Goal: Task Accomplishment & Management: Manage account settings

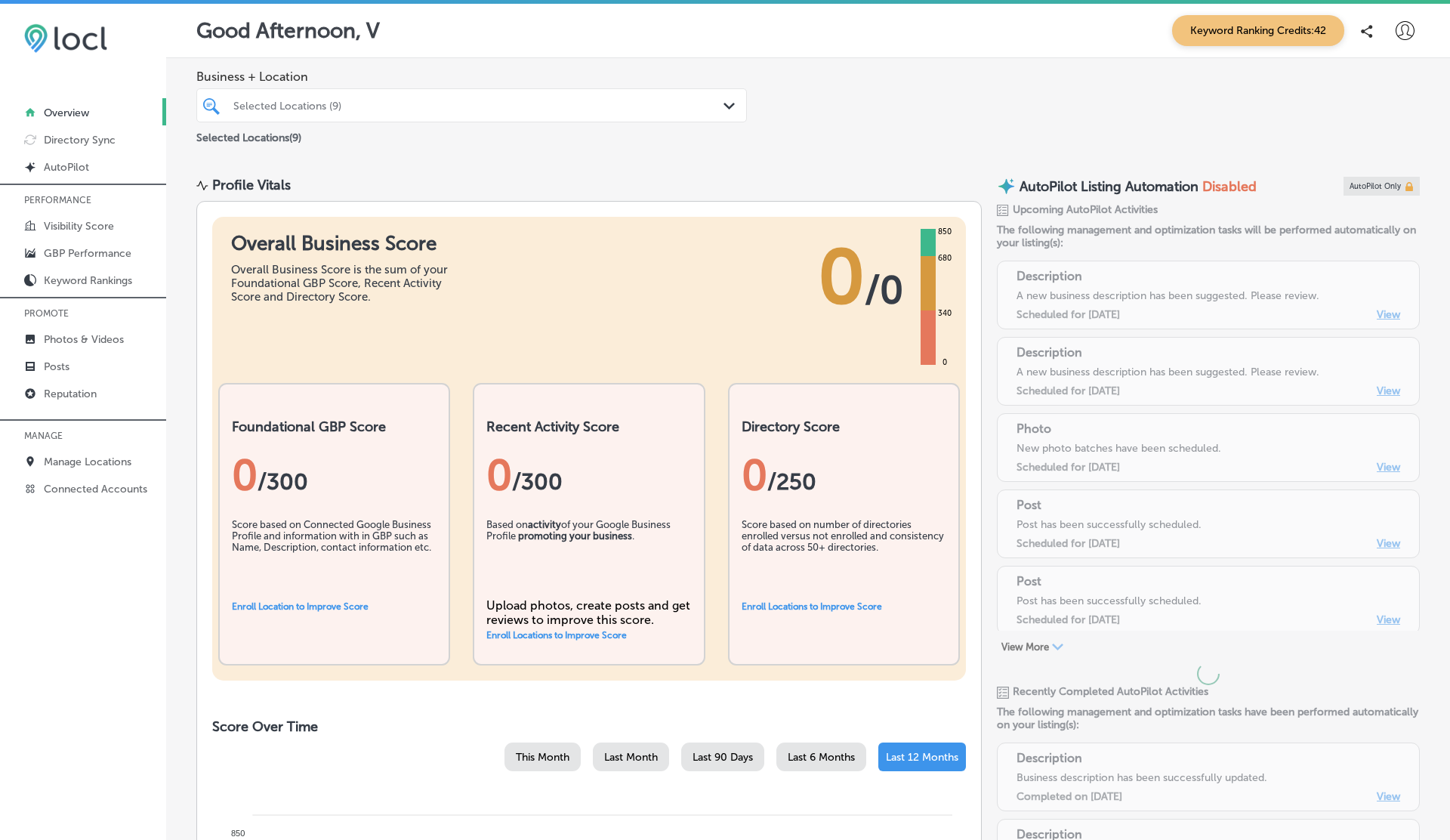
click at [1412, 33] on icon at bounding box center [1405, 31] width 19 height 19
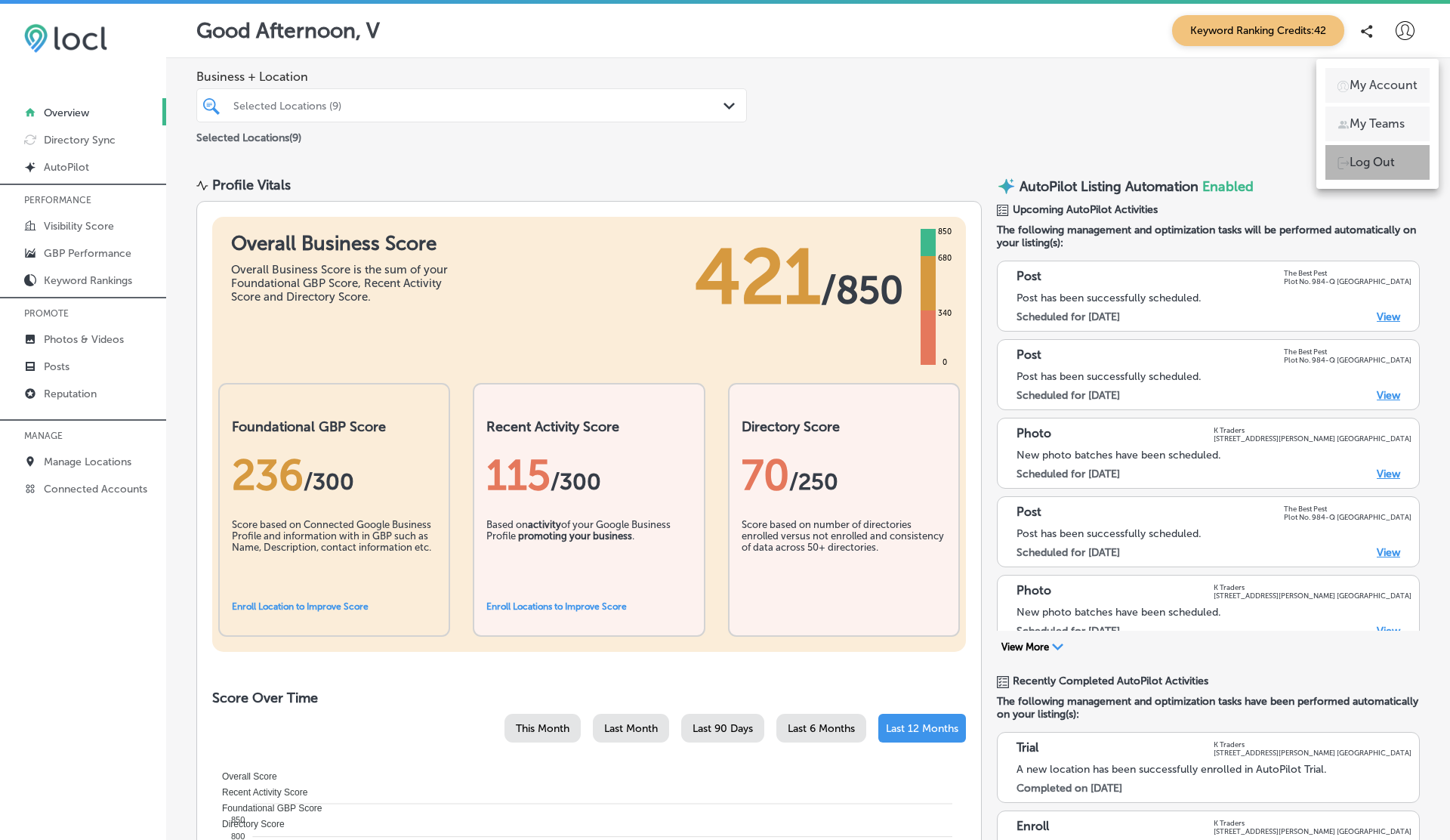
click at [1373, 165] on p "Log Out" at bounding box center [1372, 162] width 46 height 18
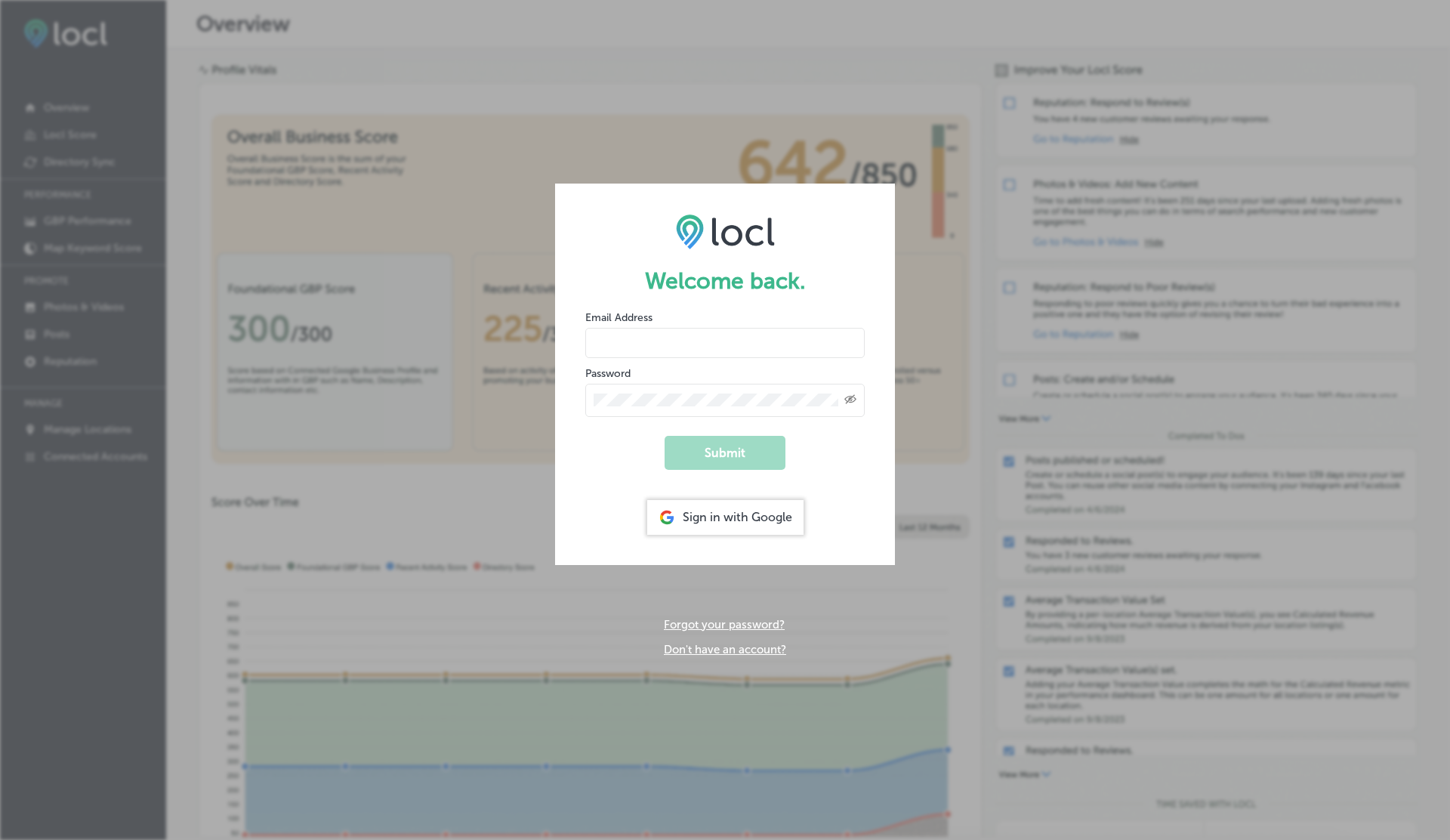
click at [667, 340] on input "email" at bounding box center [725, 343] width 279 height 30
type input "vasilikigreece69+testfnf@gmail.com"
click at [665, 436] on button "Submit" at bounding box center [725, 452] width 121 height 34
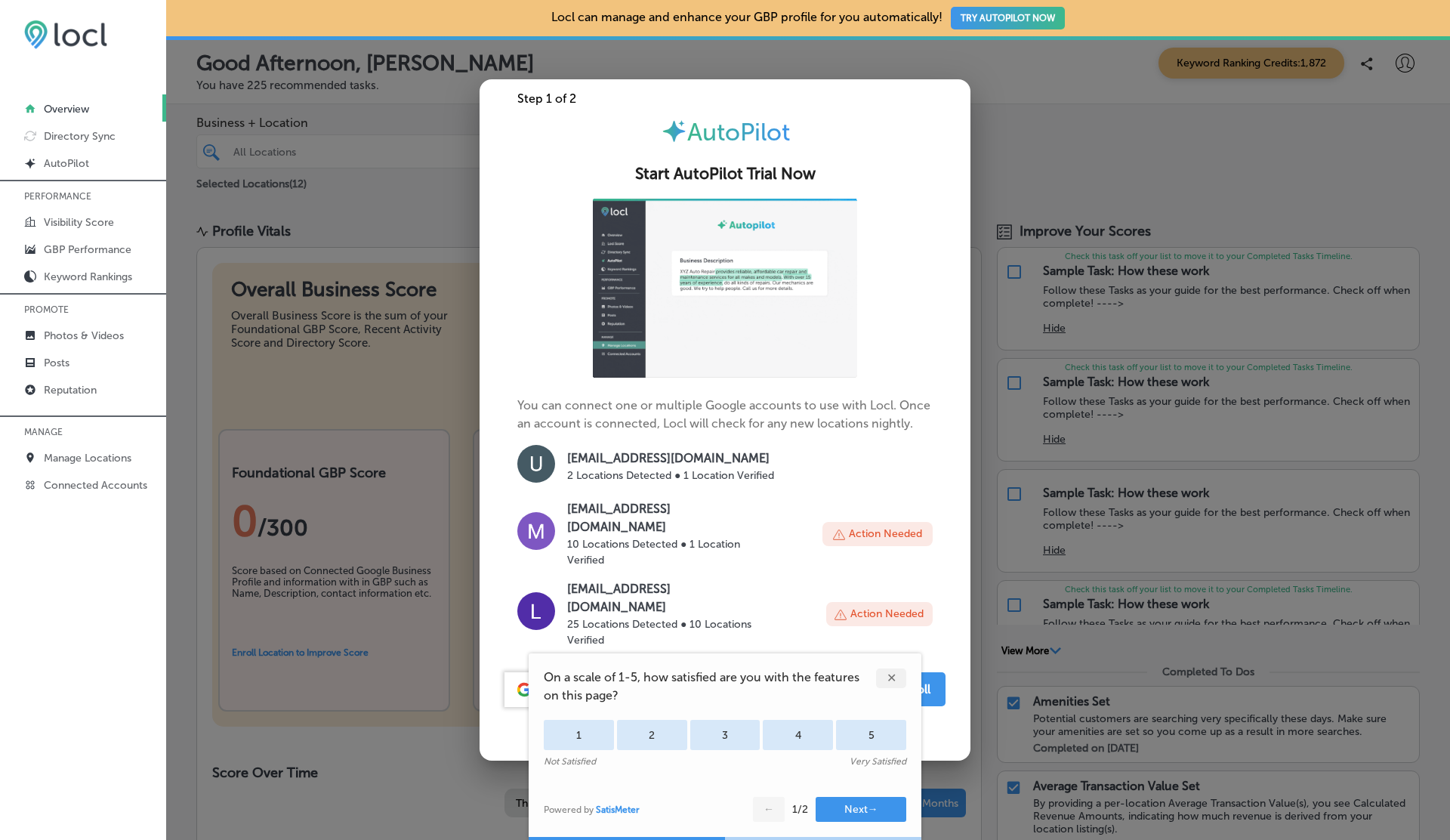
click at [1015, 133] on div at bounding box center [725, 420] width 1450 height 840
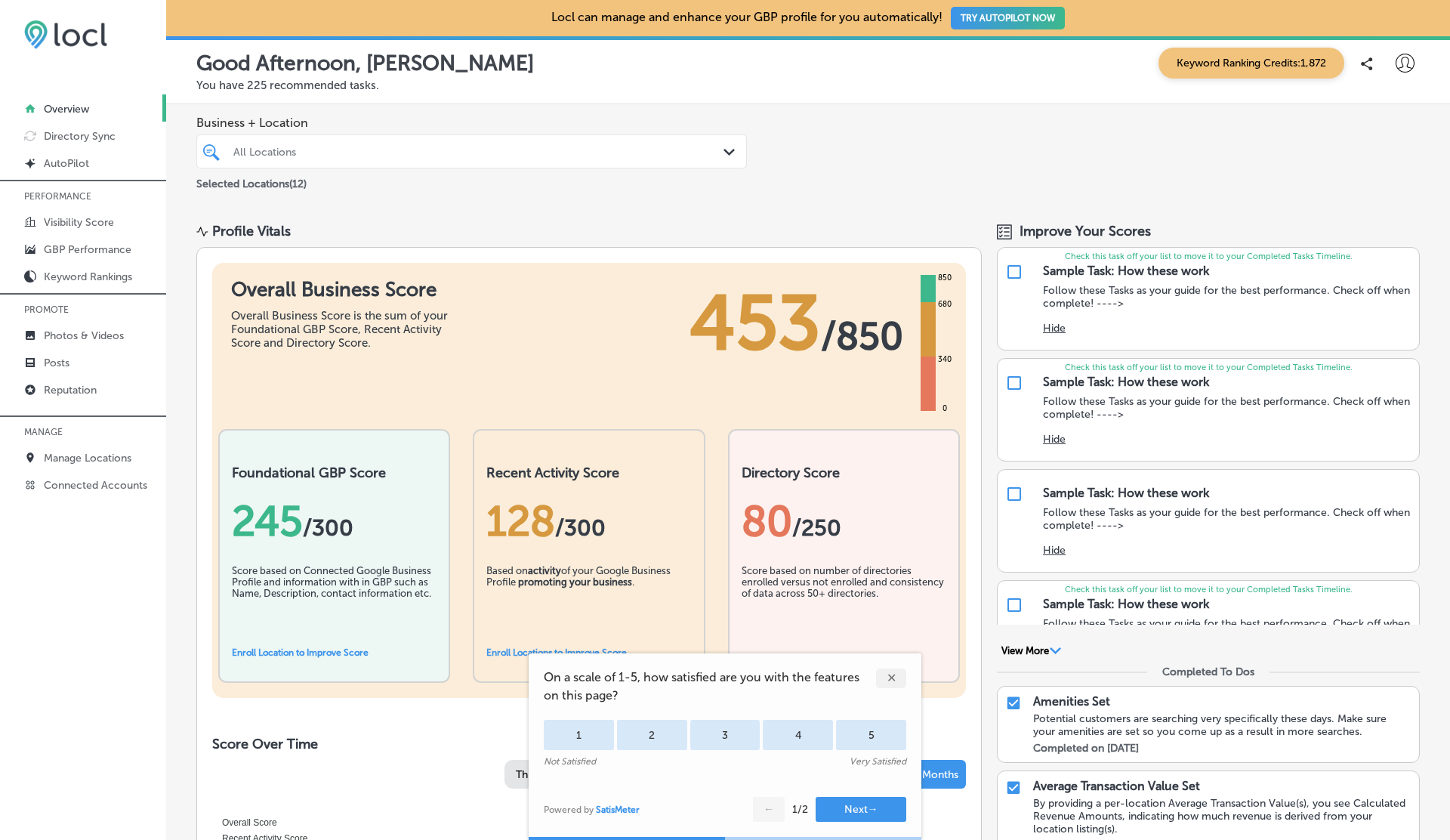
click at [1015, 133] on div "Business + Location All Locations Path Created with Sketch. Selected Locations …" at bounding box center [809, 154] width 1284 height 100
click at [1401, 66] on icon at bounding box center [1405, 63] width 19 height 19
click at [1374, 108] on li "My Account" at bounding box center [1378, 118] width 104 height 35
select select "US"
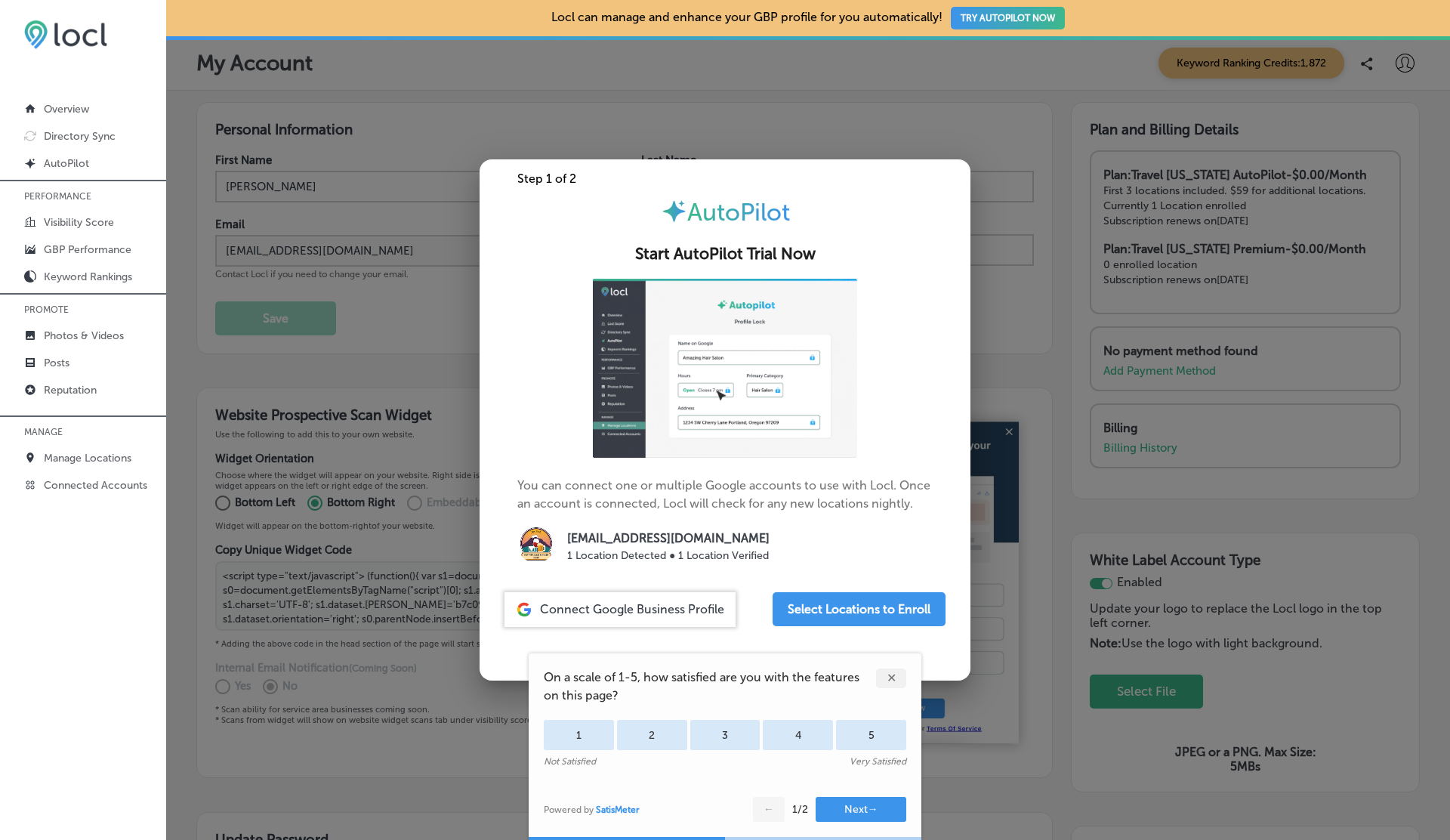
click at [338, 322] on div at bounding box center [725, 420] width 1450 height 840
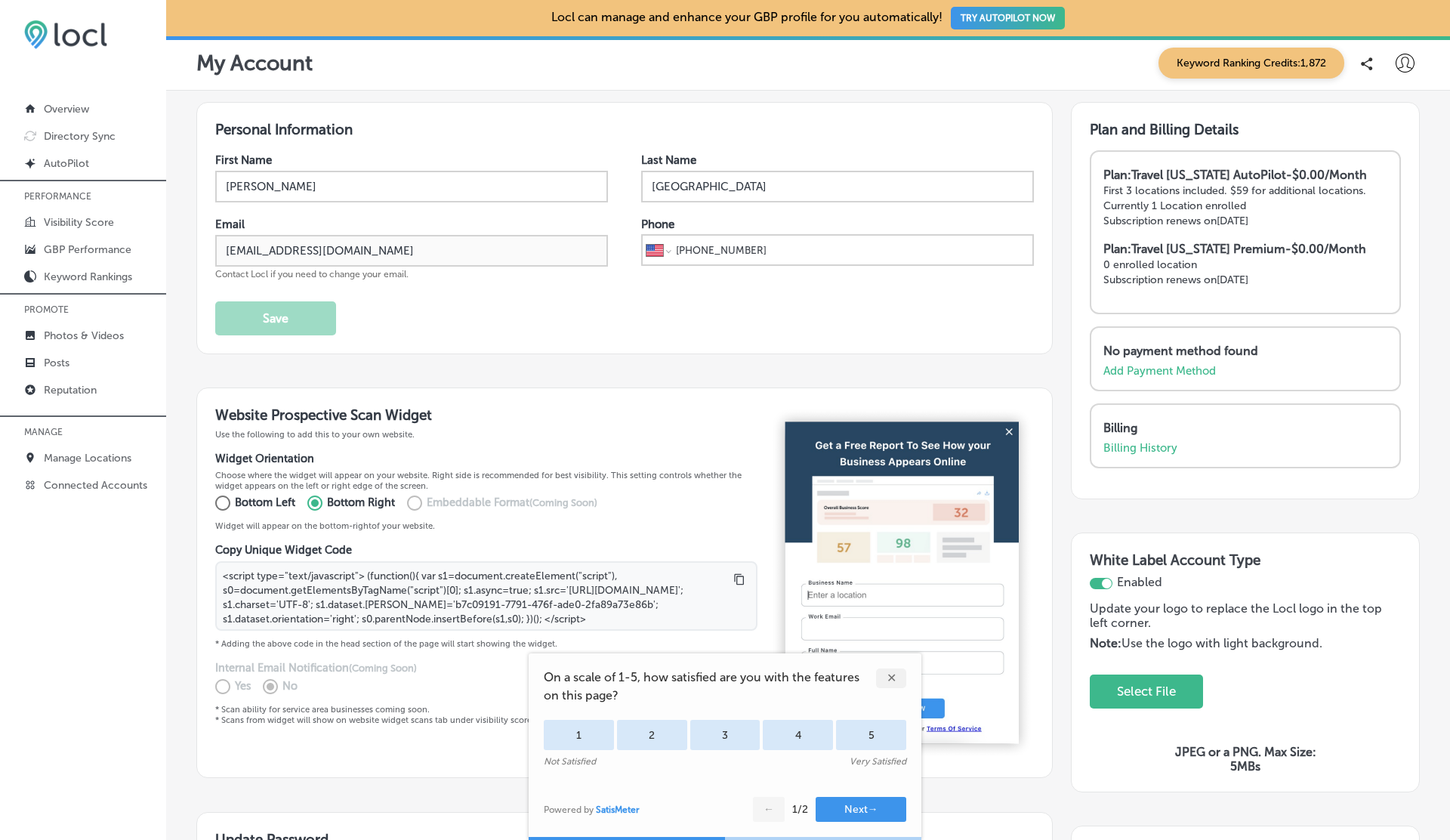
click at [478, 323] on div "First Name Vasiliki Last Name Greece Email vasilikigreece69+testfnf@gmail.com C…" at bounding box center [624, 244] width 819 height 182
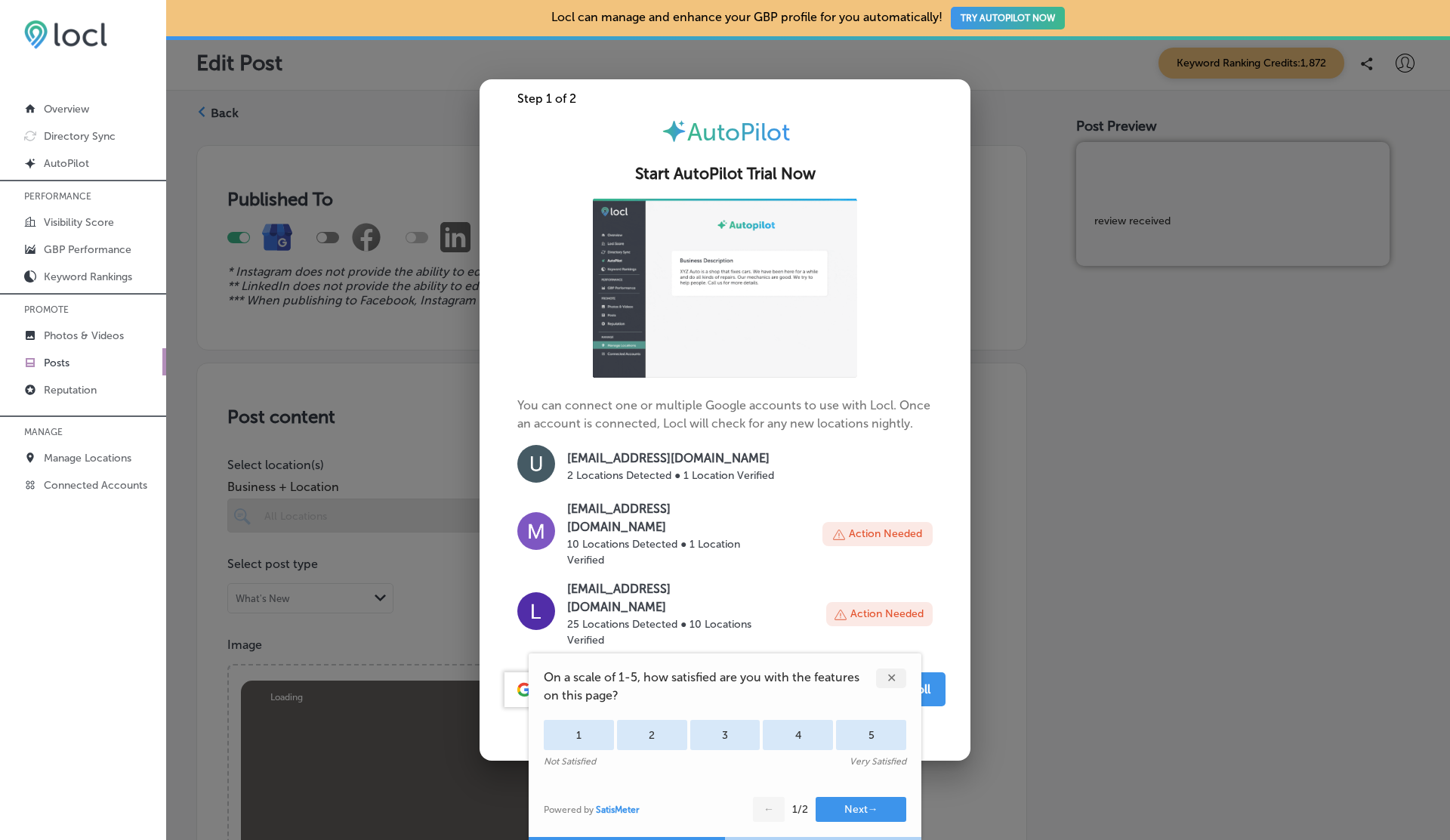
click at [1088, 487] on div at bounding box center [725, 420] width 1450 height 840
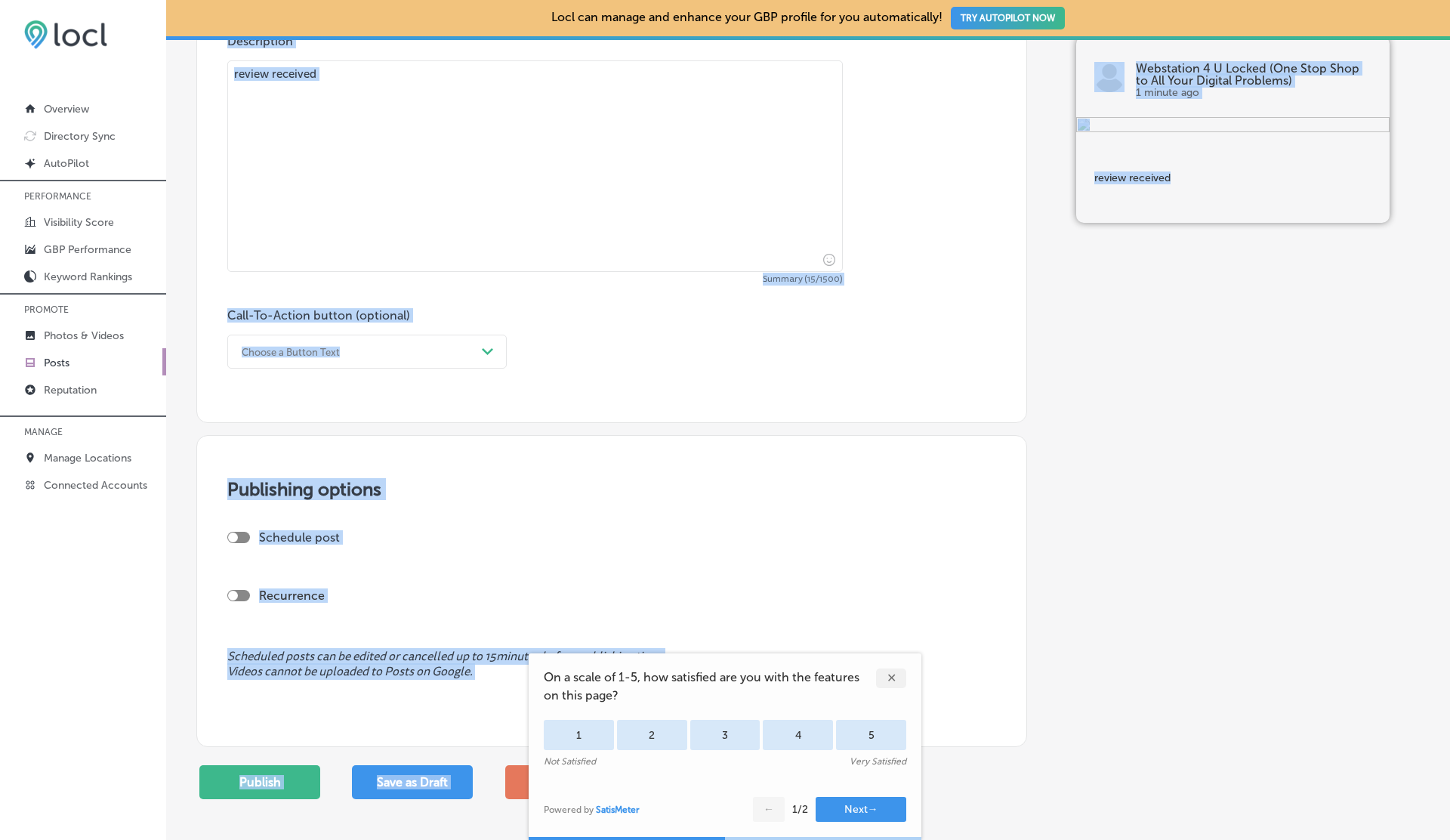
scroll to position [1142, 0]
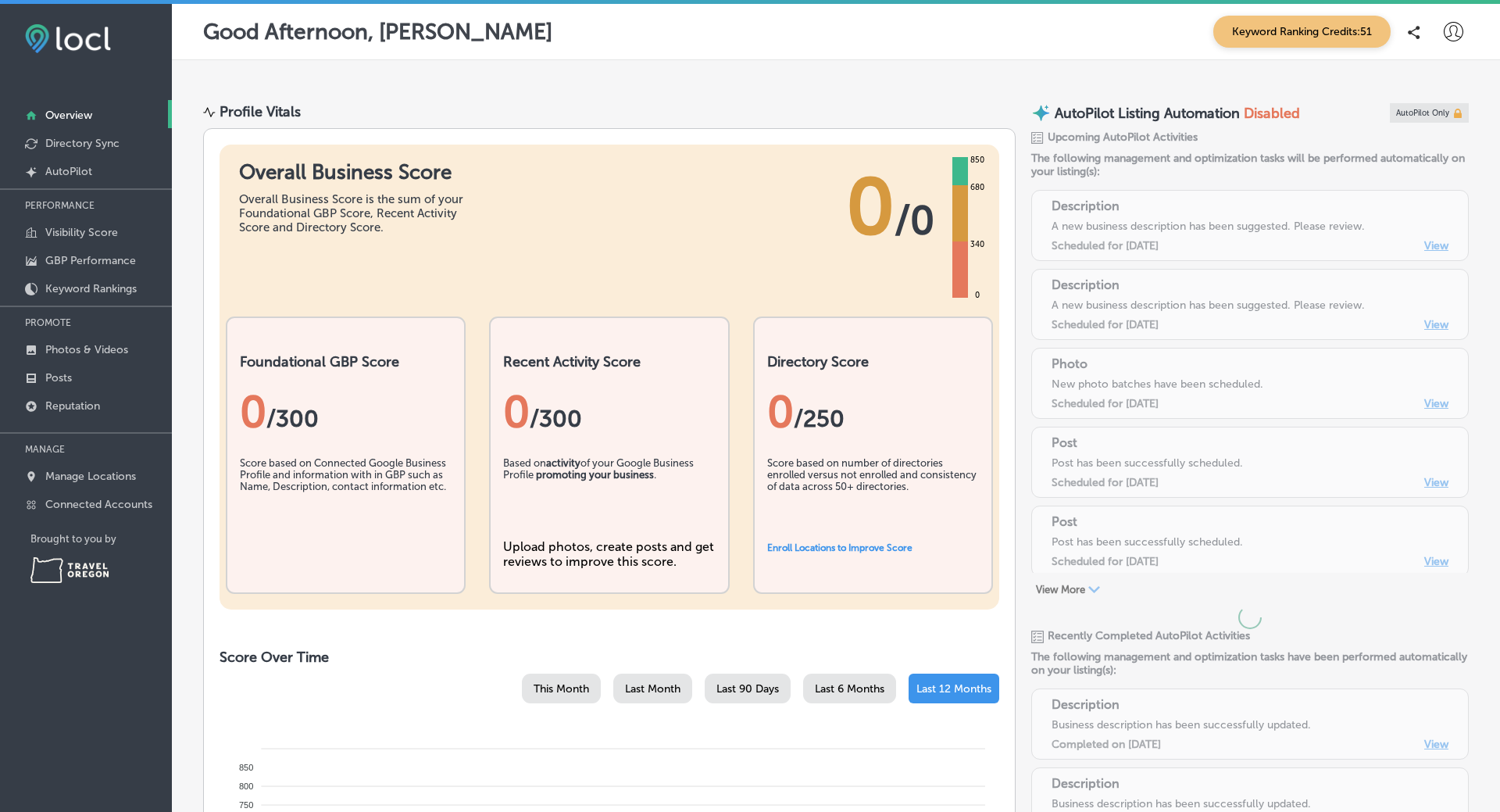
click at [547, 217] on div "Overall Business Score Overall Business Score is the sum of your Foundational G…" at bounding box center [609, 214] width 780 height 140
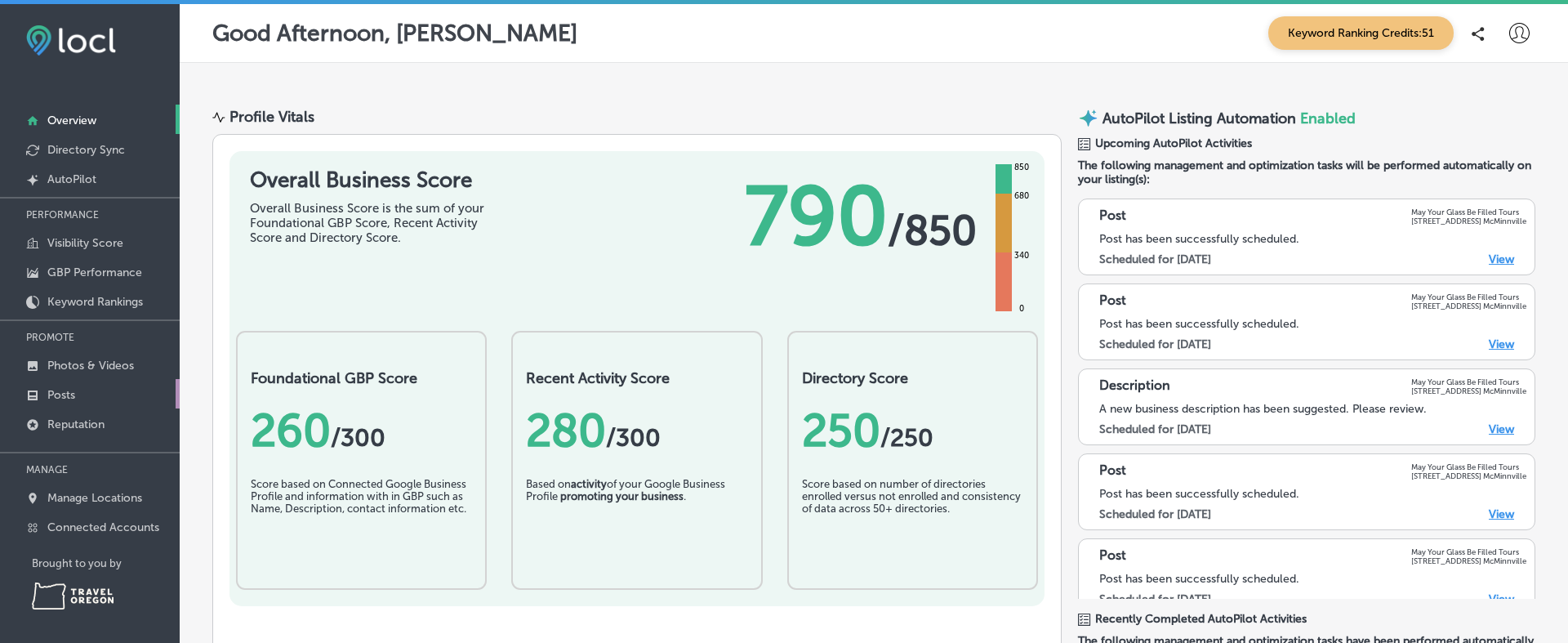
click at [103, 392] on link "Posts" at bounding box center [90, 393] width 180 height 30
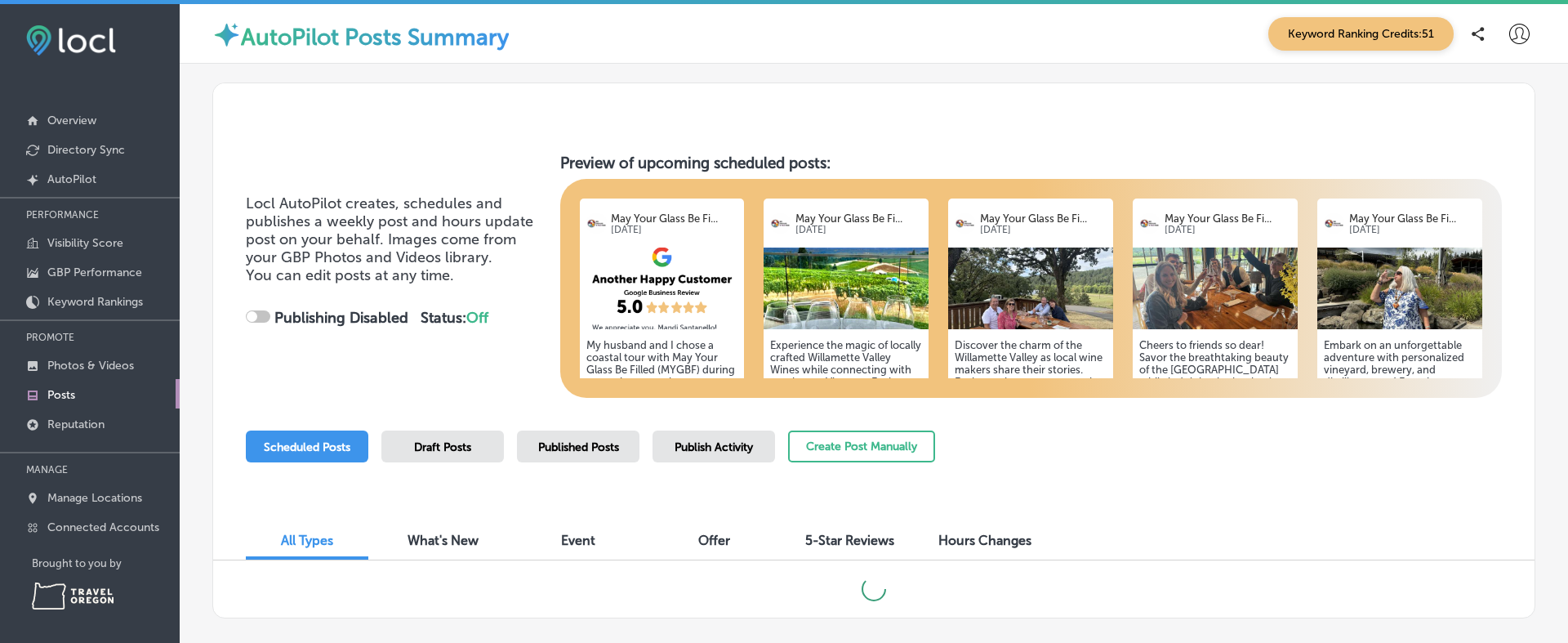
click at [605, 445] on span "Published Posts" at bounding box center [578, 448] width 81 height 14
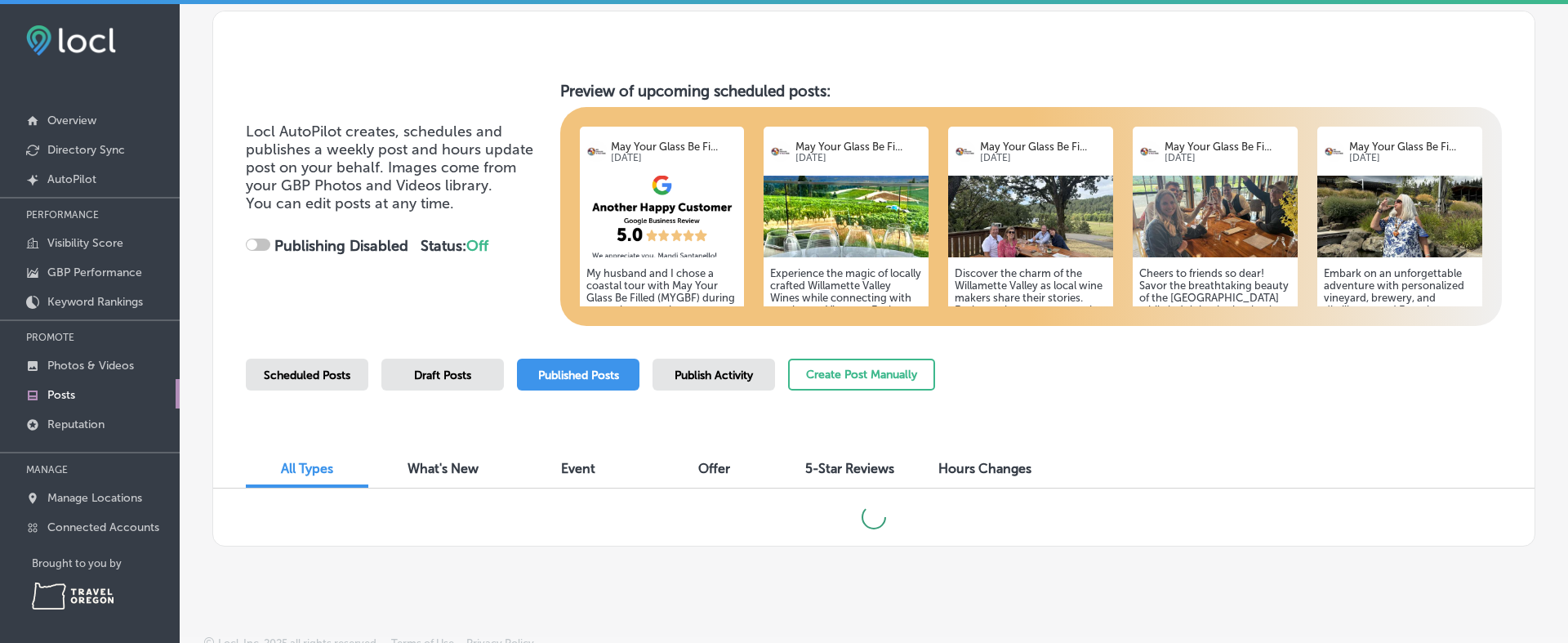
scroll to position [82, 0]
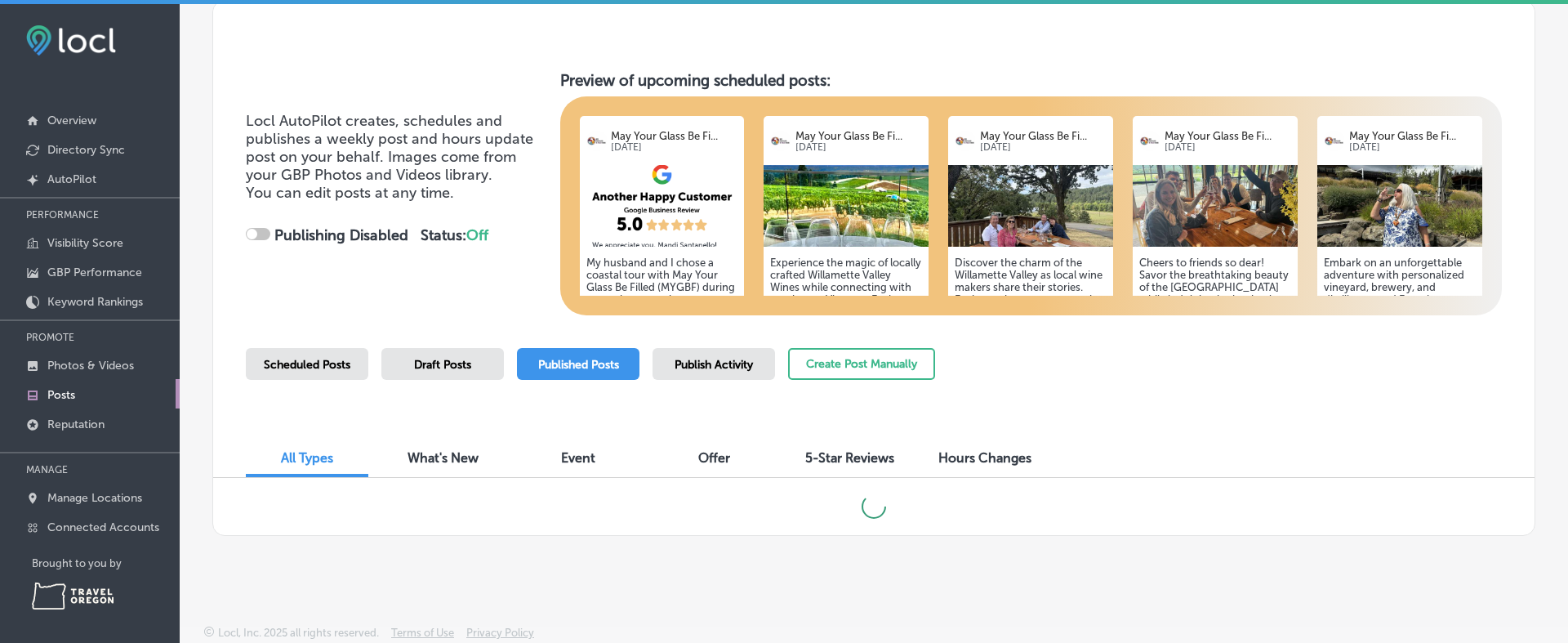
checkbox input "true"
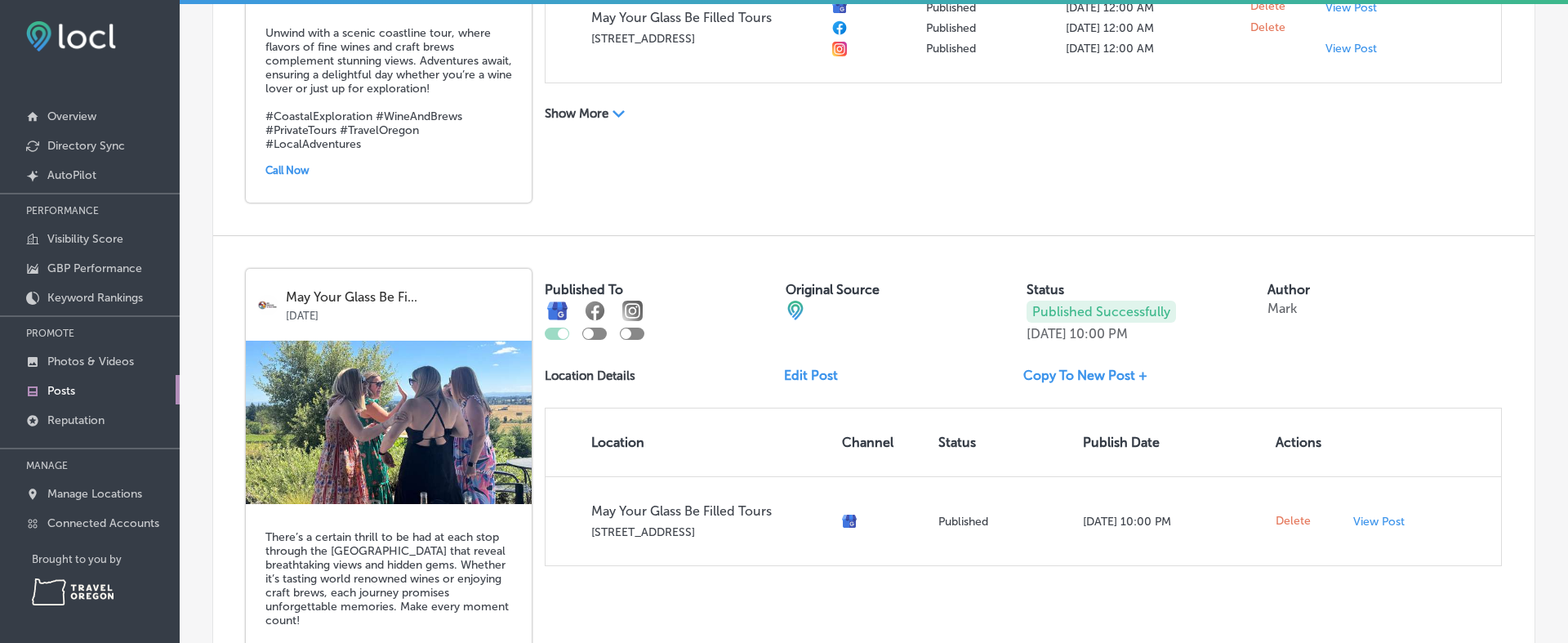
scroll to position [1312, 0]
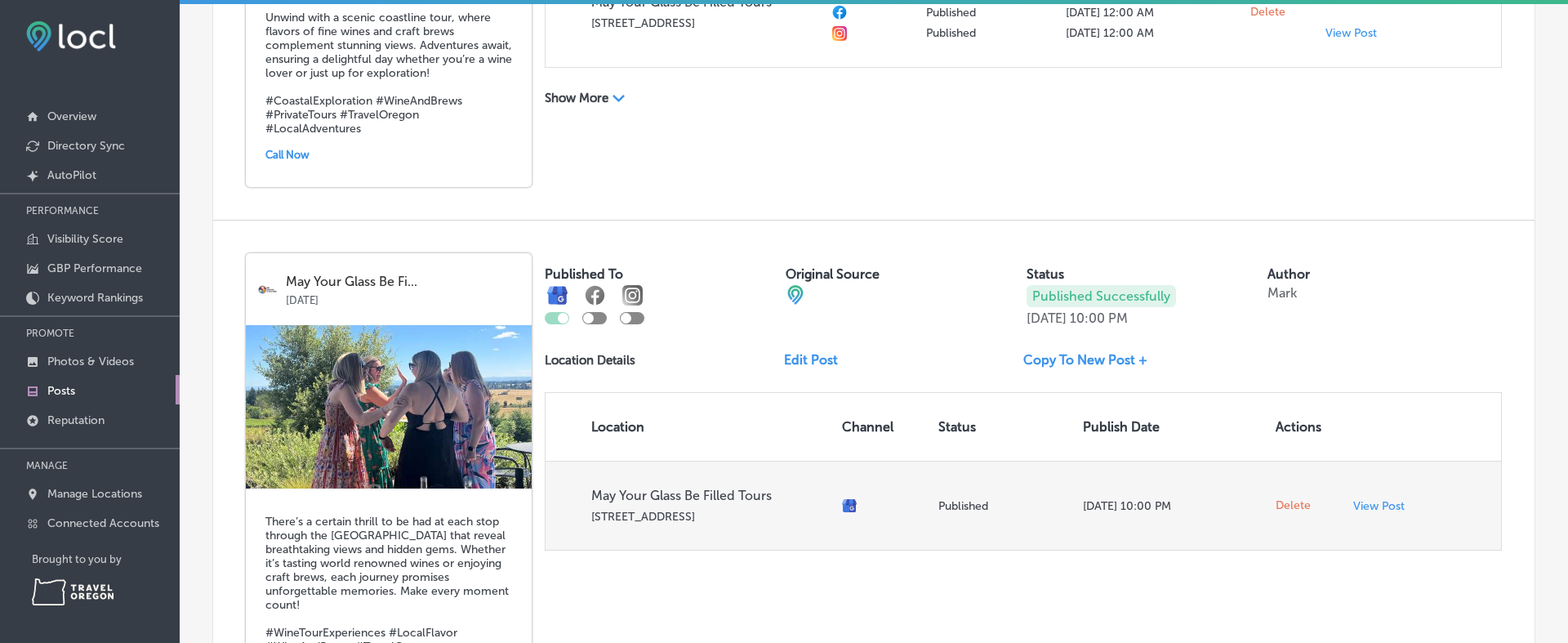
click at [727, 488] on p "May Your Glass Be Filled Tours" at bounding box center [711, 495] width 238 height 15
click at [732, 489] on p "May Your Glass Be Filled Tours" at bounding box center [711, 495] width 238 height 15
click at [744, 490] on p "May Your Glass Be Filled Tours" at bounding box center [711, 495] width 238 height 15
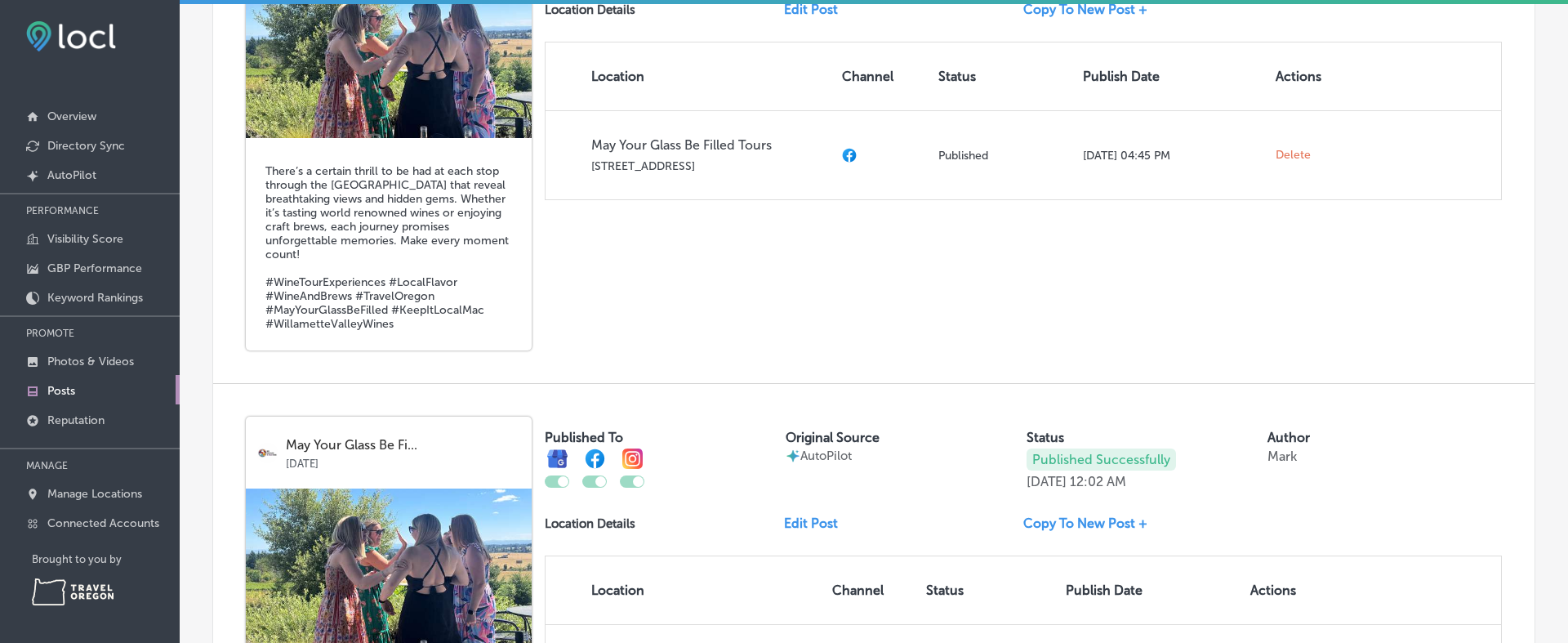
scroll to position [2215, 0]
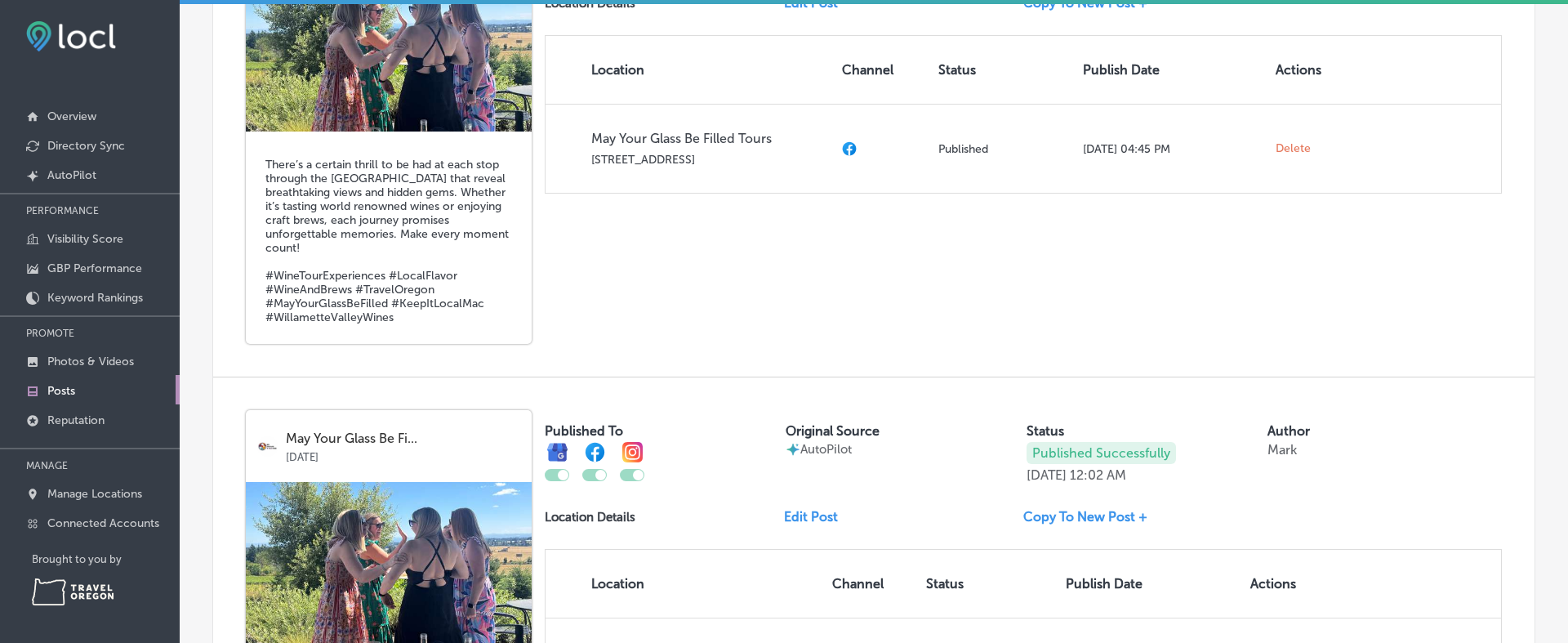
click at [835, 443] on p "AutoPilot" at bounding box center [826, 449] width 52 height 14
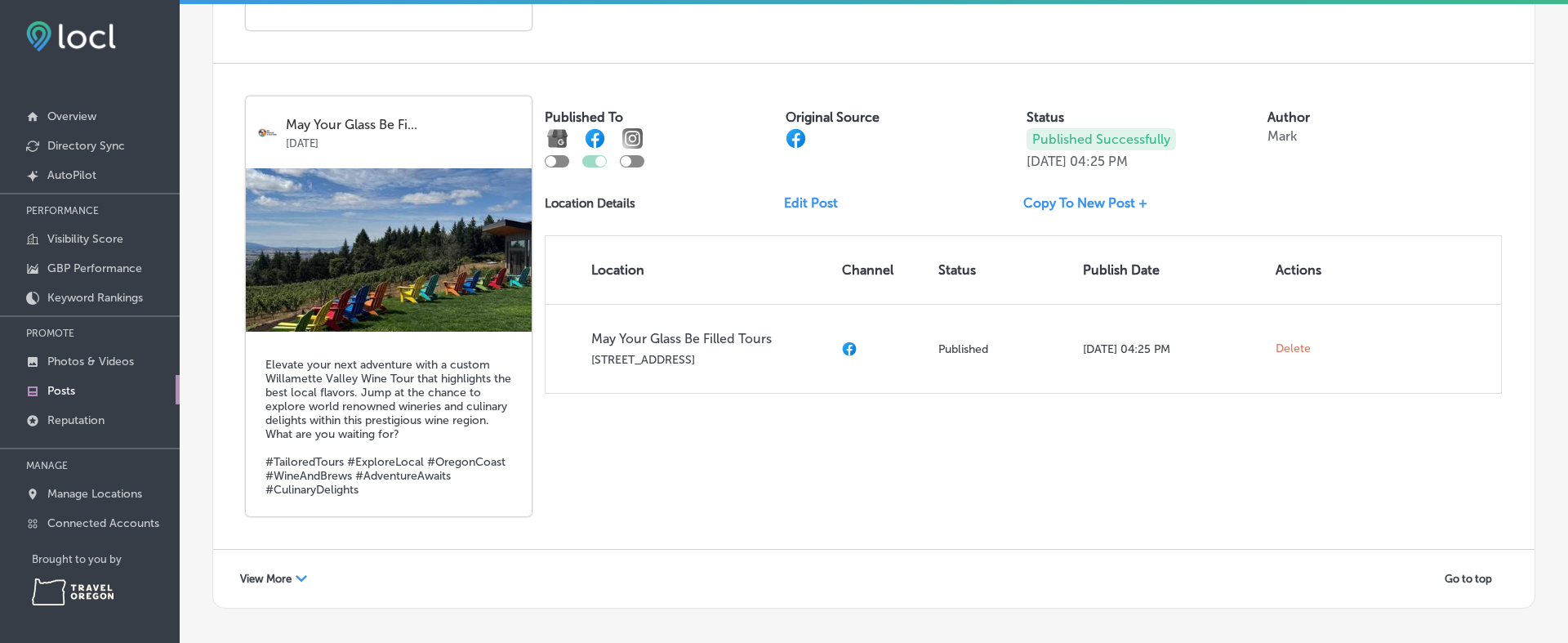
scroll to position [3128, 0]
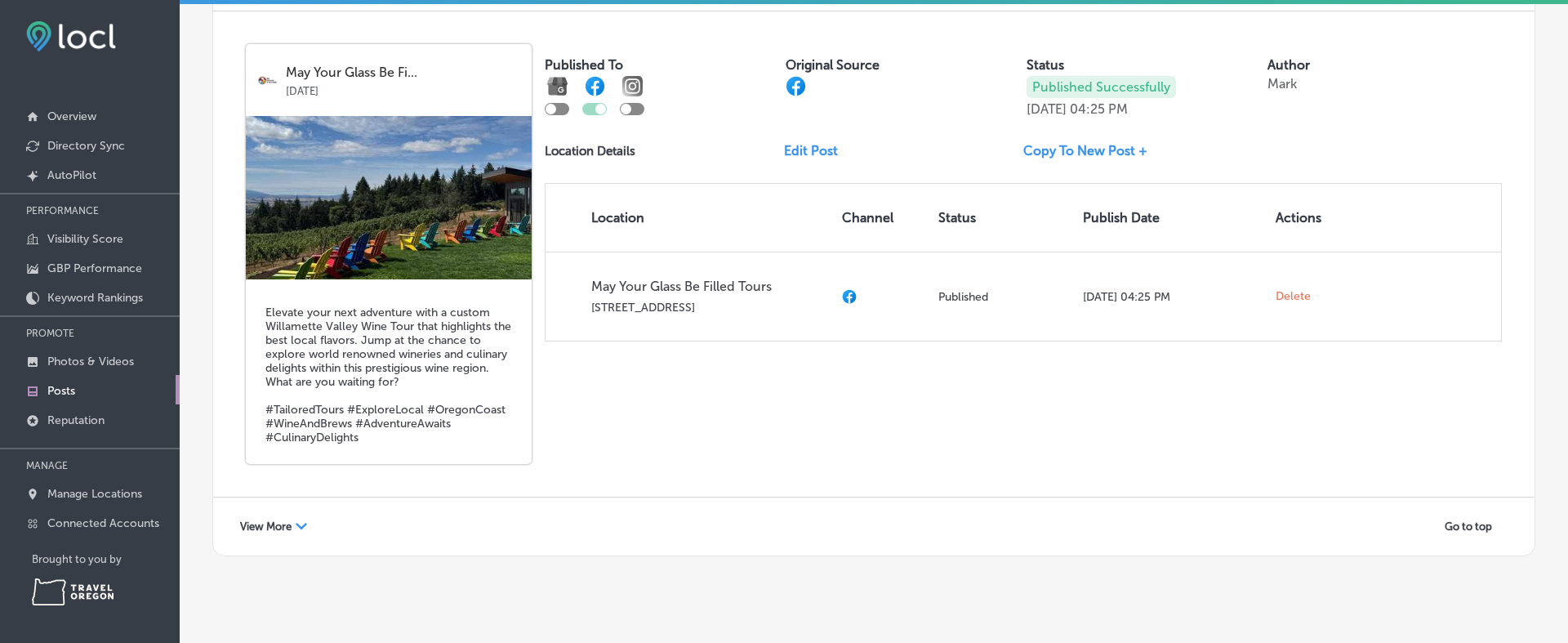
click at [308, 514] on div "View More Path Created with Sketch." at bounding box center [273, 527] width 88 height 25
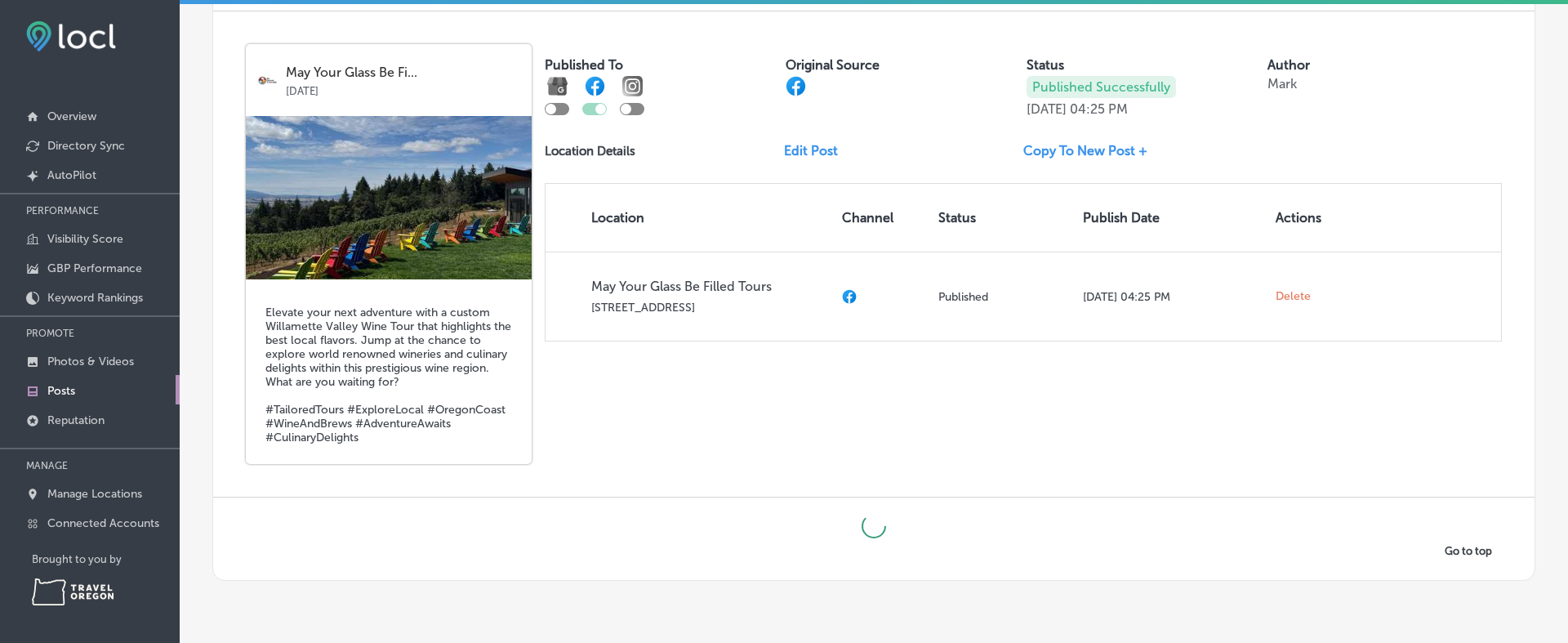
click at [814, 408] on div "May Your Glass Be Fi... Sep 20, 2025 Elevate your next adventure with a custom …" at bounding box center [874, 254] width 1322 height 486
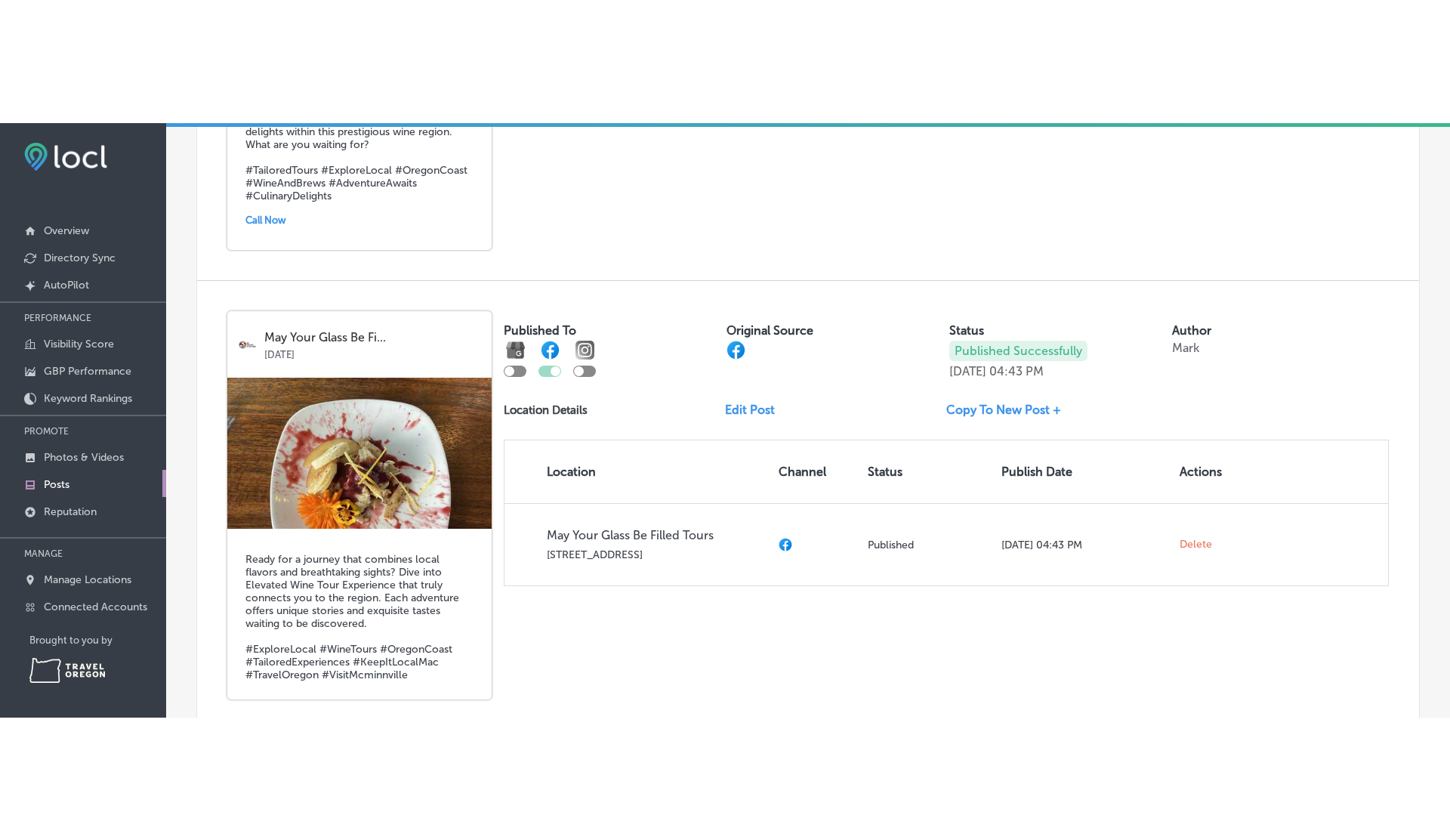
scroll to position [3662, 0]
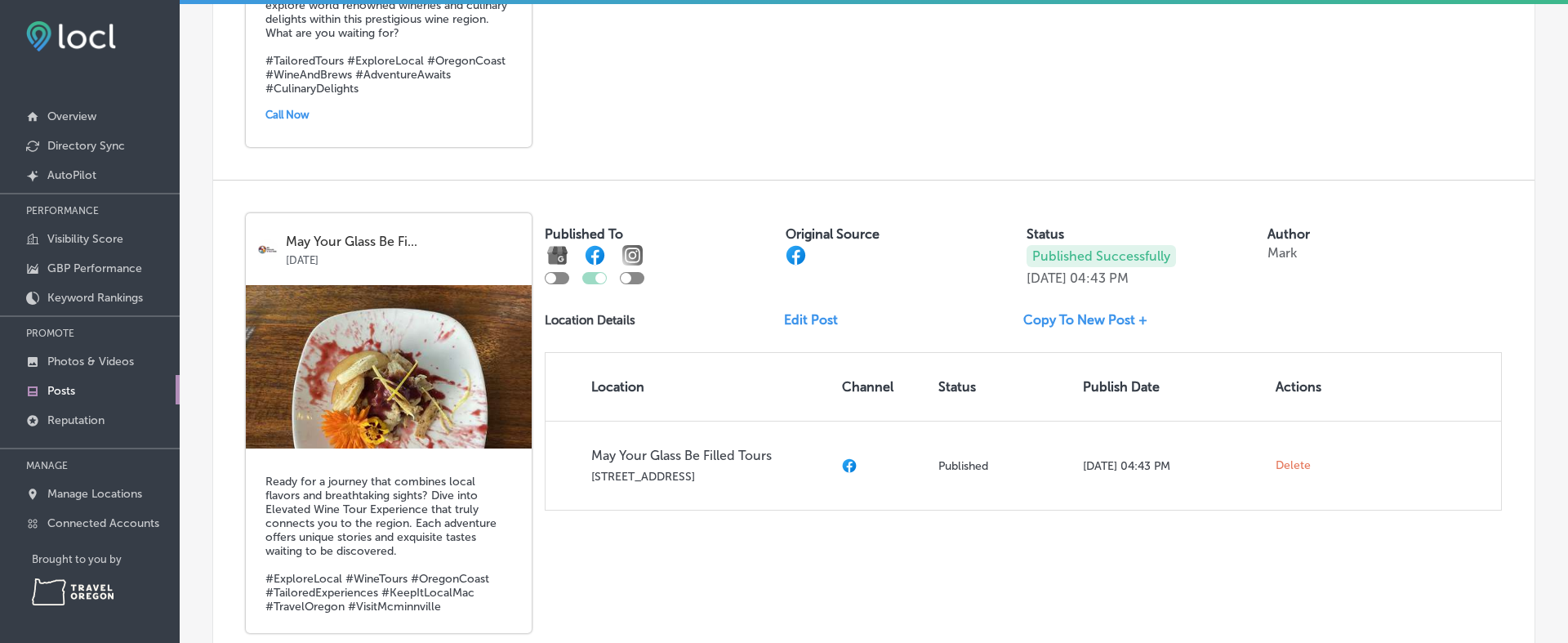
click at [1483, 494] on div "May Your Glass Be Fi... Sep 13, 2025 Ready for a journey that combines local fl…" at bounding box center [874, 424] width 1322 height 486
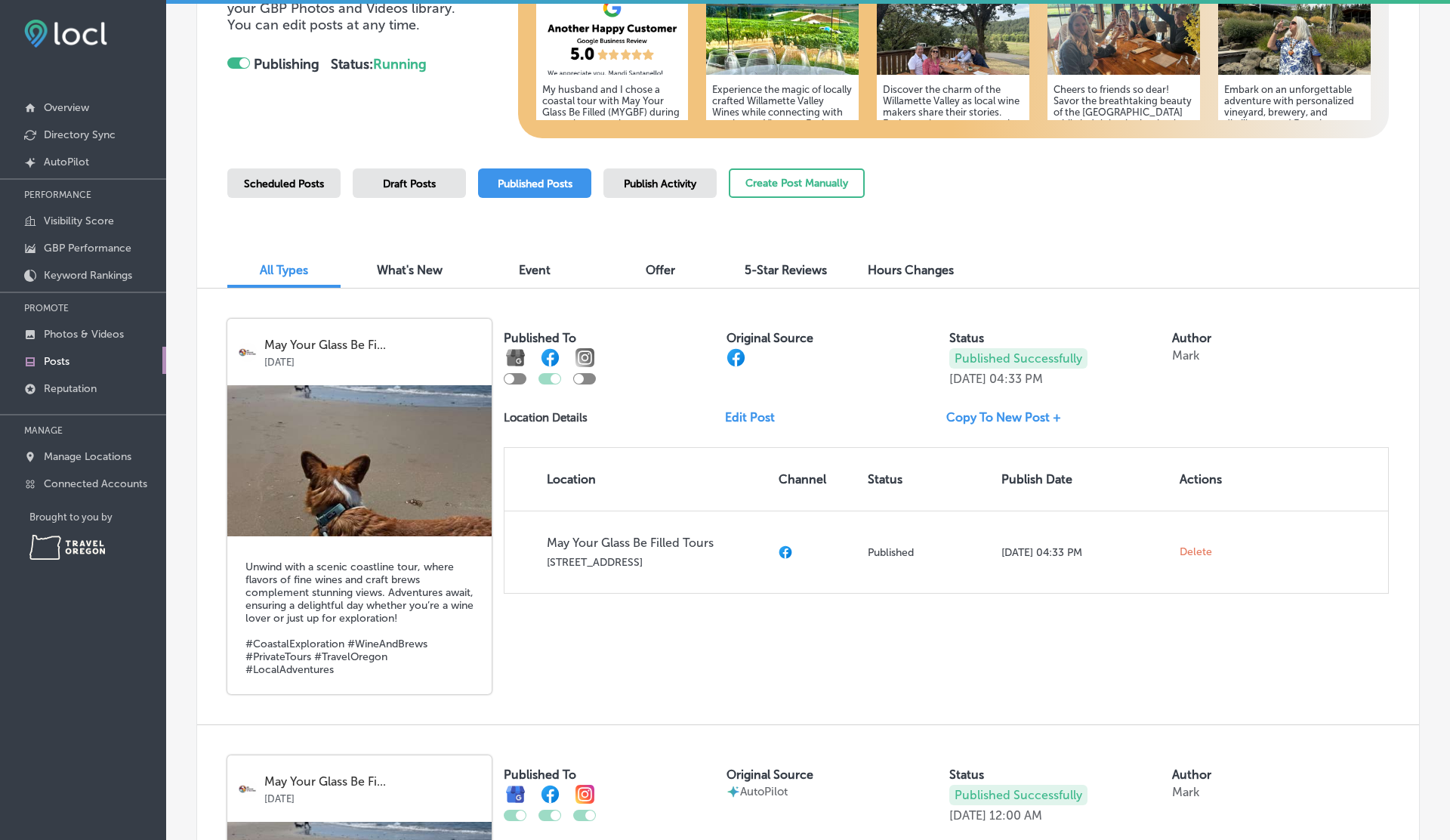
scroll to position [0, 0]
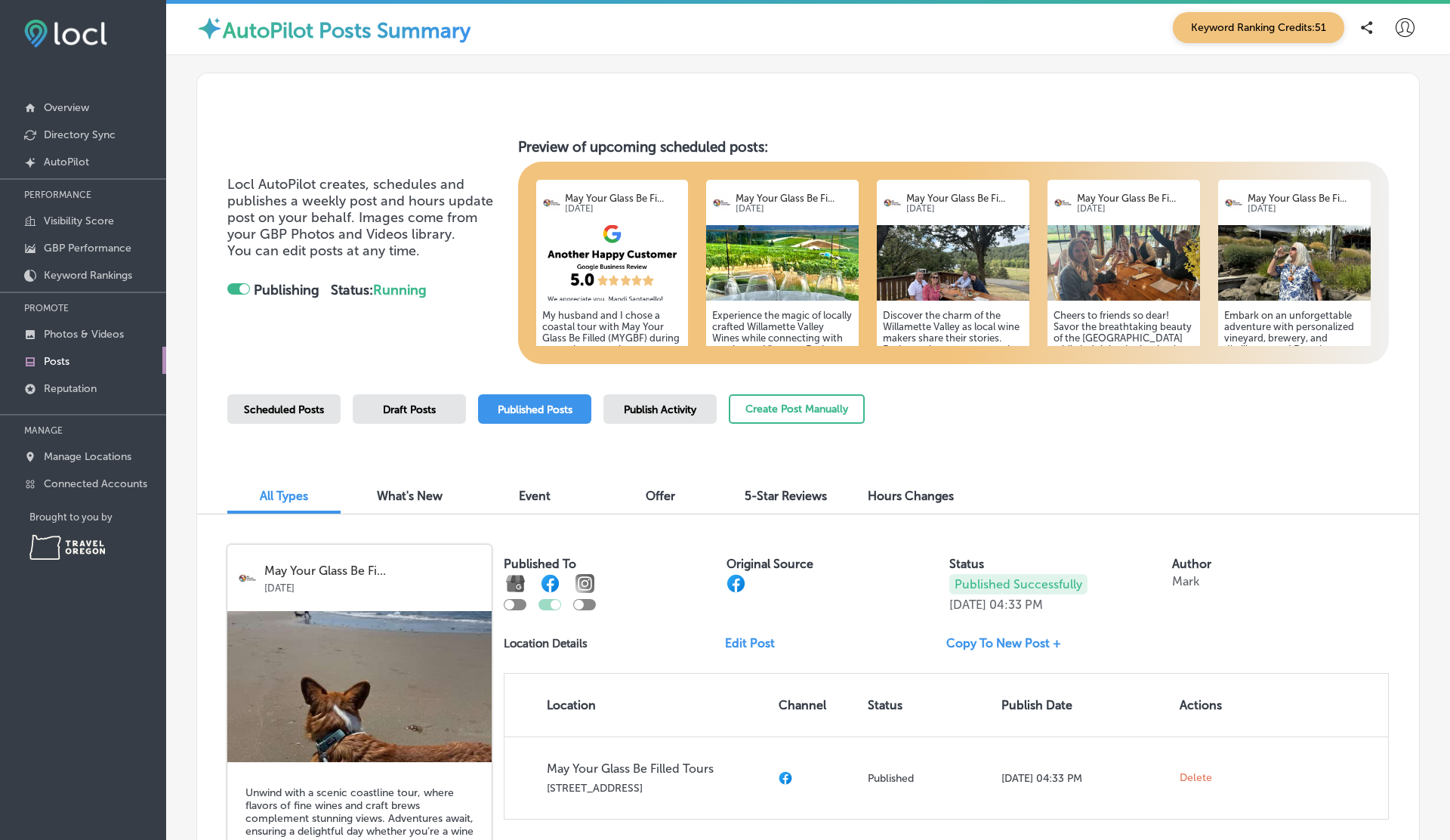
click at [652, 404] on span "Publish Activity" at bounding box center [660, 410] width 72 height 13
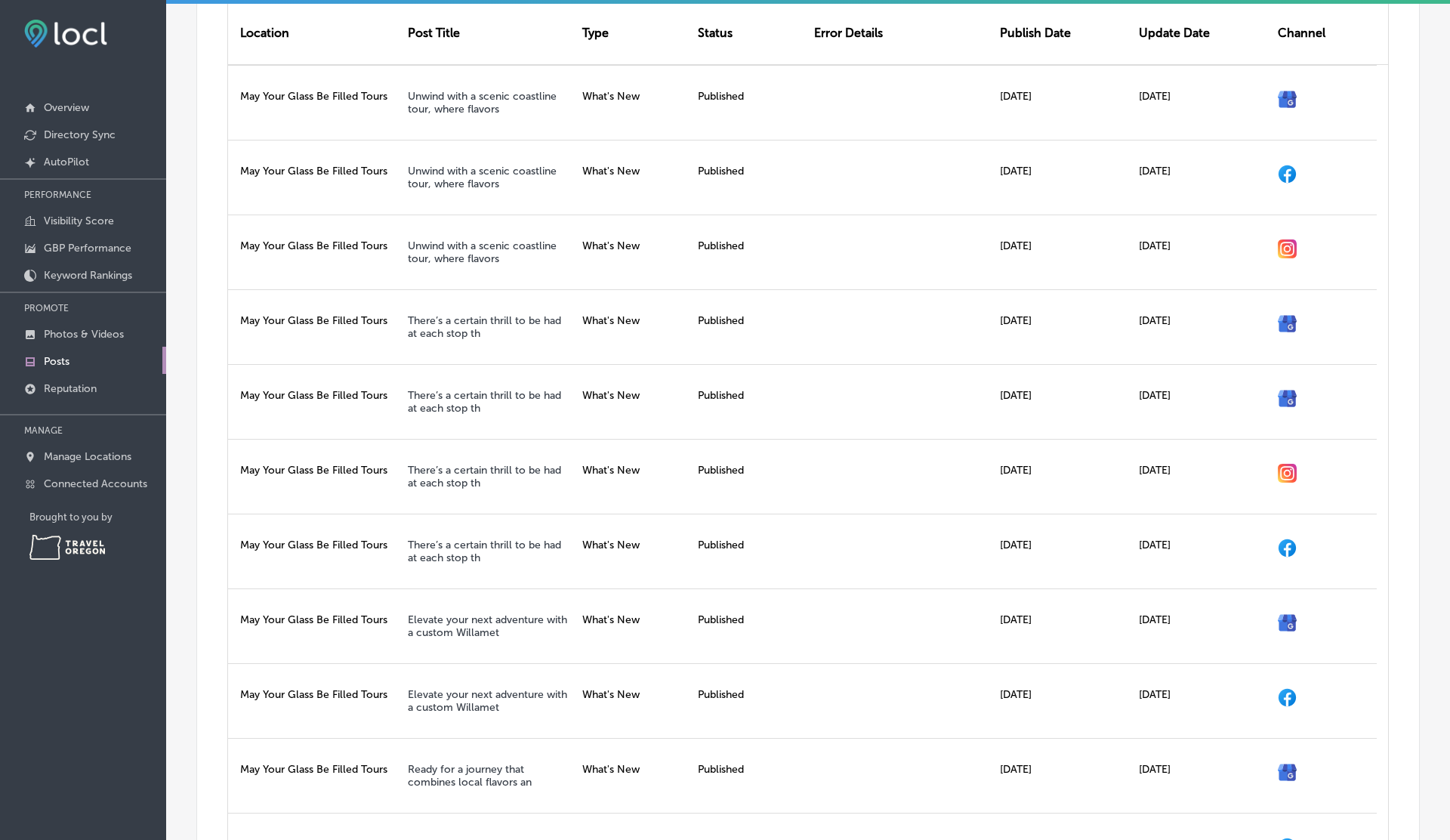
scroll to position [566, 0]
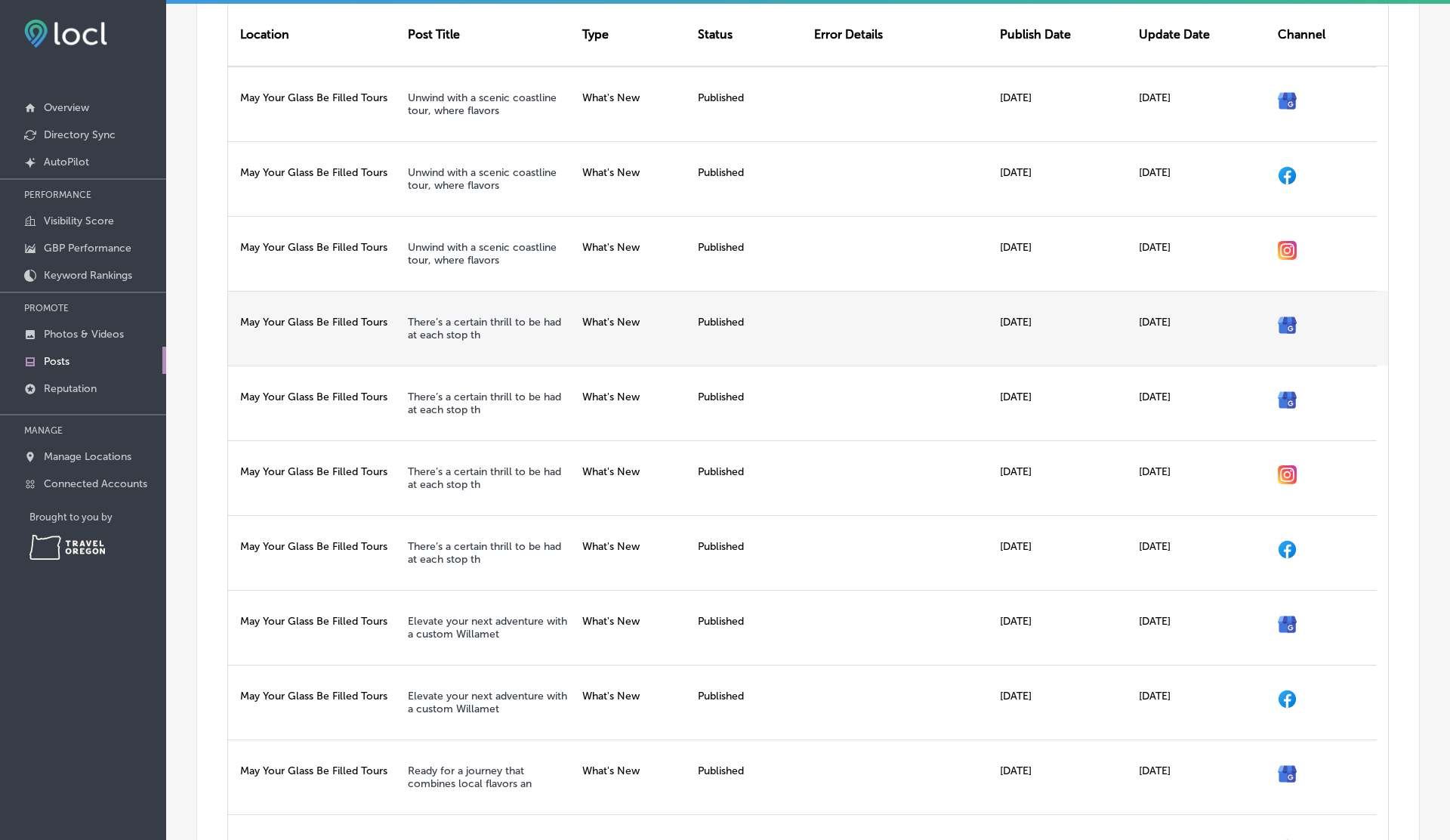
click at [816, 344] on div at bounding box center [900, 327] width 186 height 75
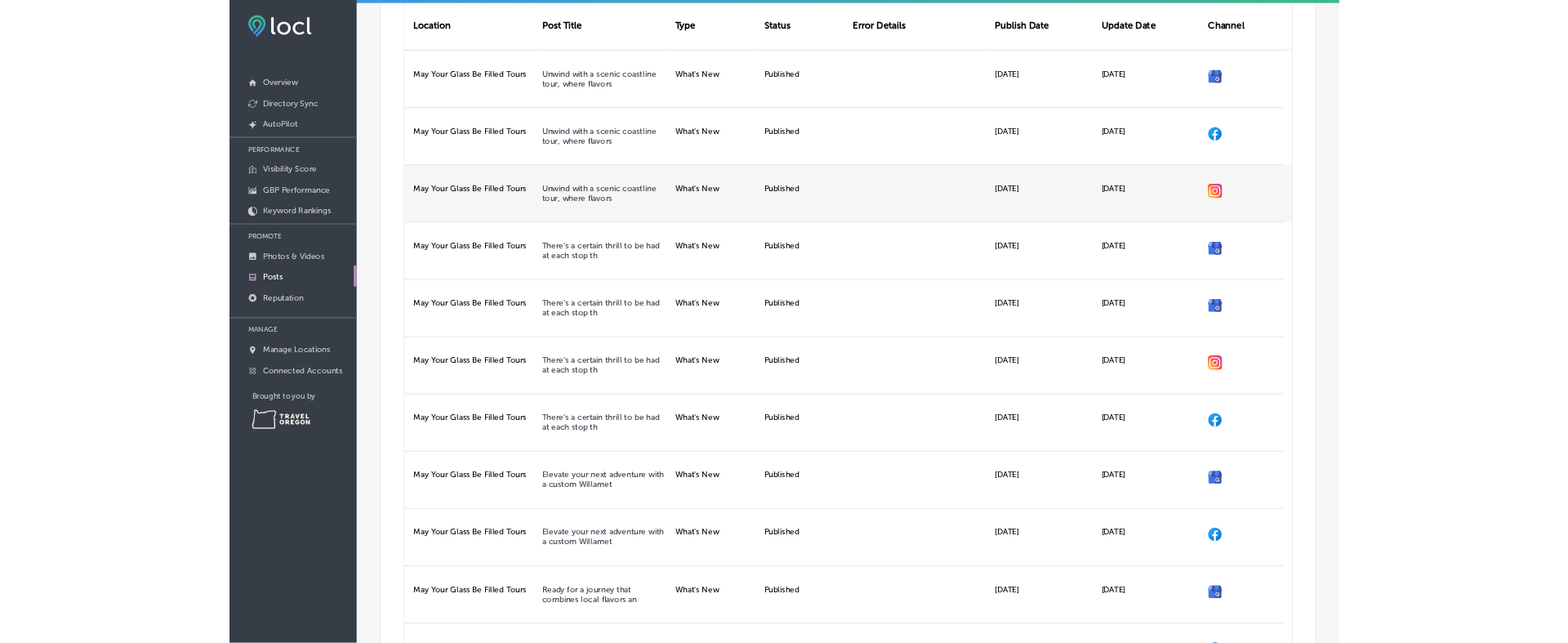
scroll to position [0, 0]
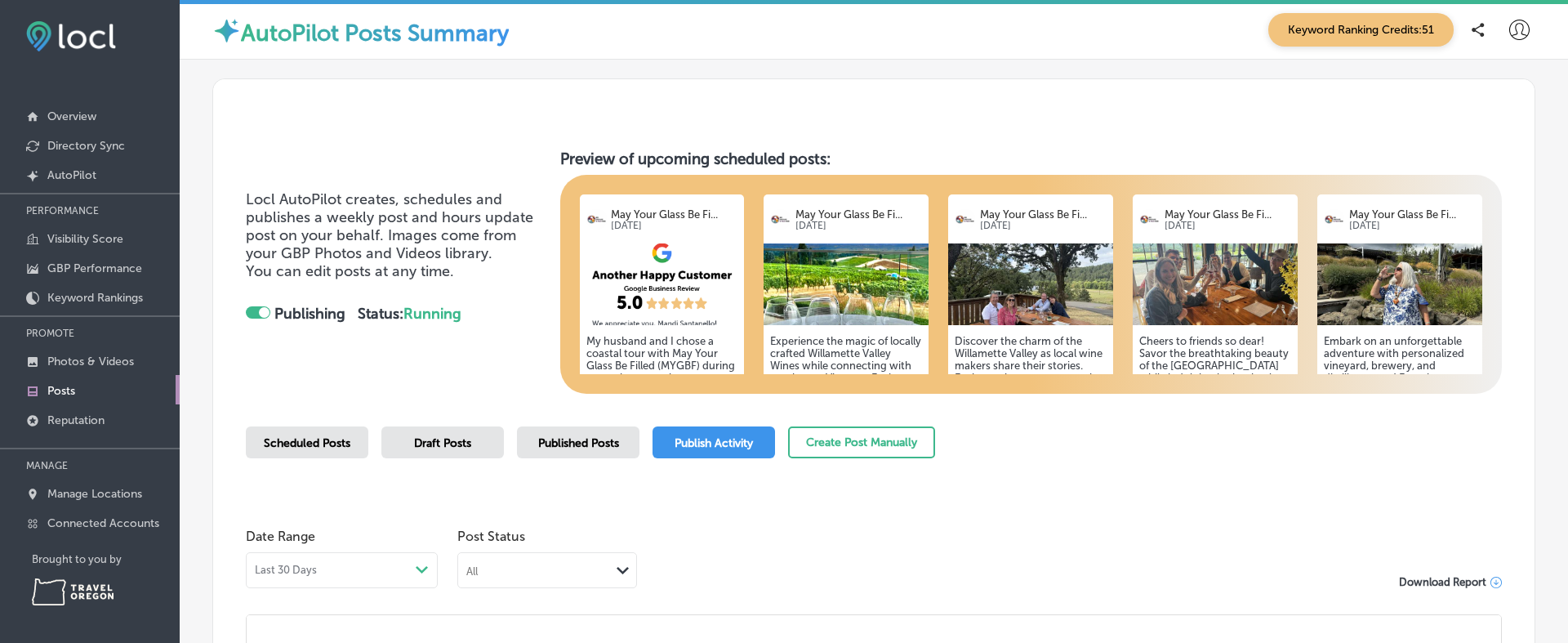
click at [576, 438] on span "Published Posts" at bounding box center [578, 443] width 81 height 14
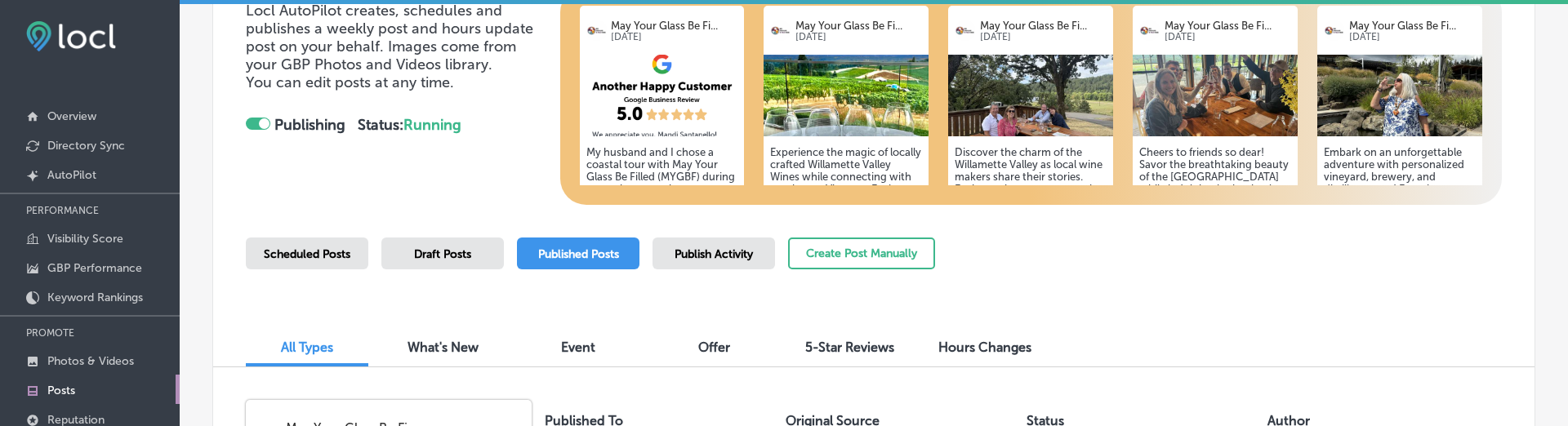
scroll to position [266, 0]
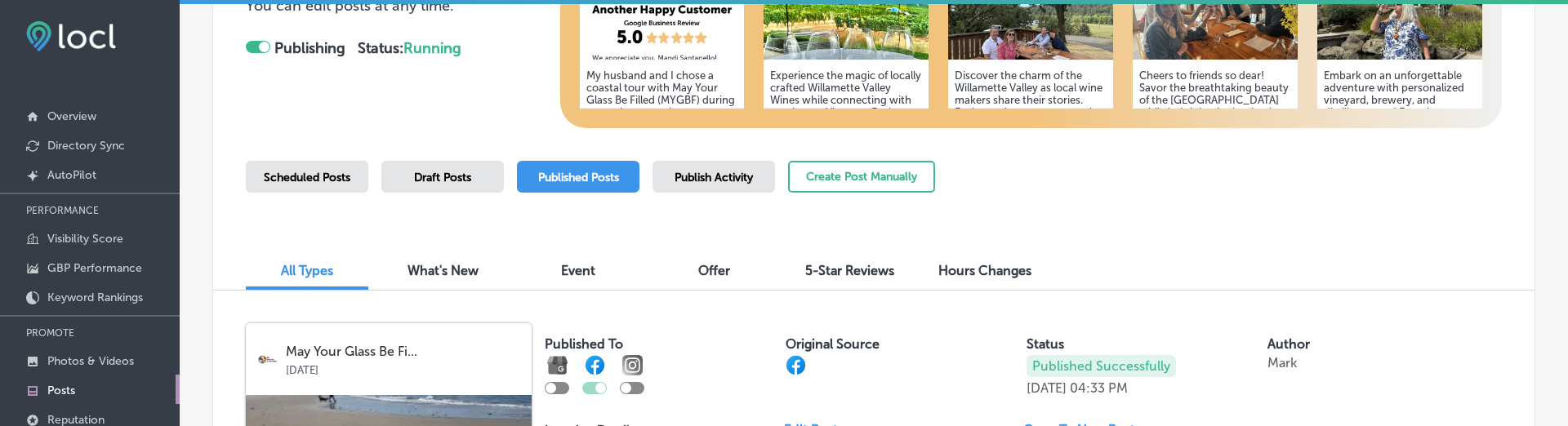
click at [676, 165] on div "Publish Activity" at bounding box center [714, 177] width 122 height 32
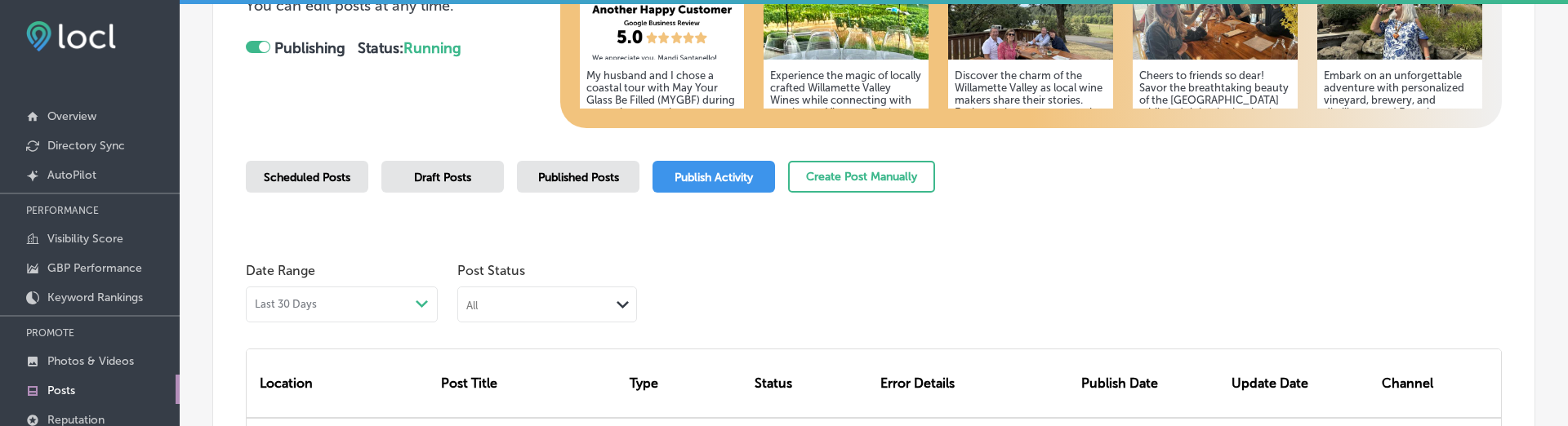
click at [615, 165] on div "Published Posts" at bounding box center [578, 177] width 122 height 32
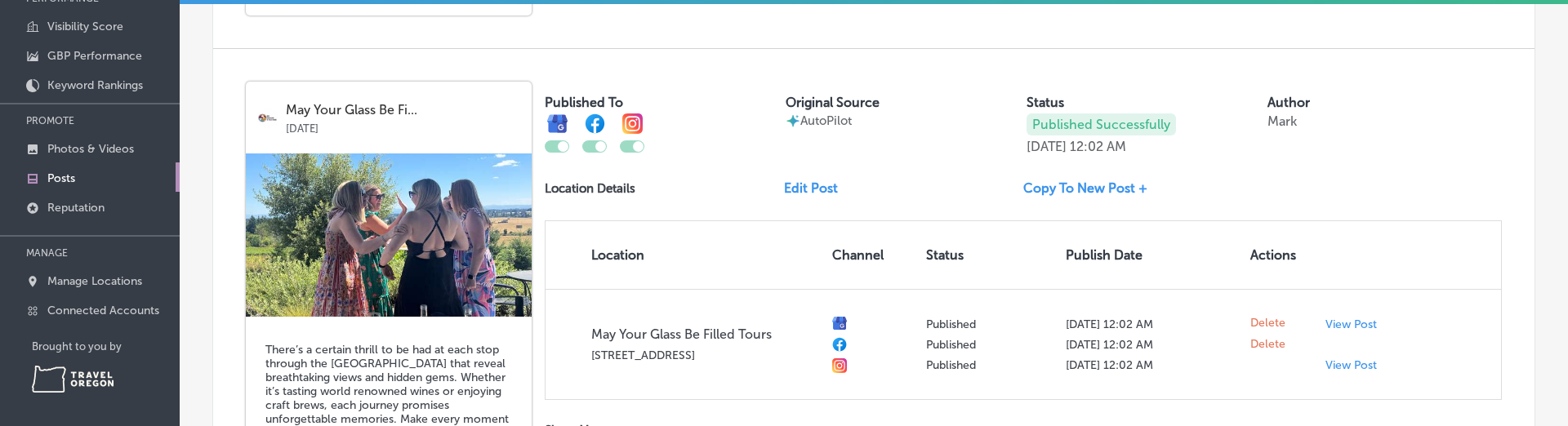
scroll to position [2323, 0]
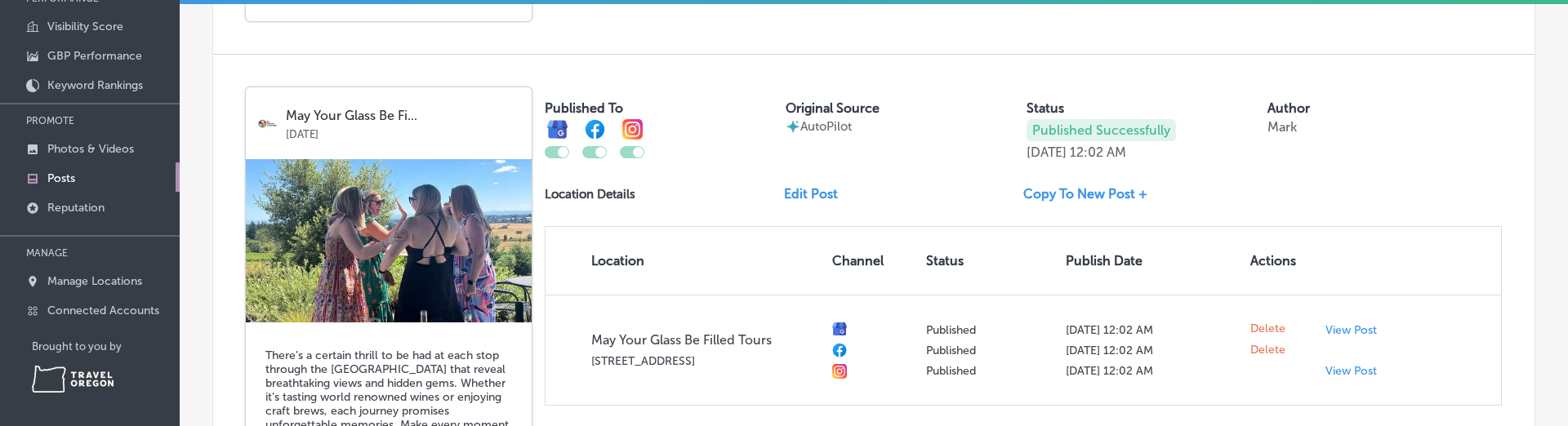
click at [1073, 273] on th "Publish Date" at bounding box center [1151, 261] width 184 height 68
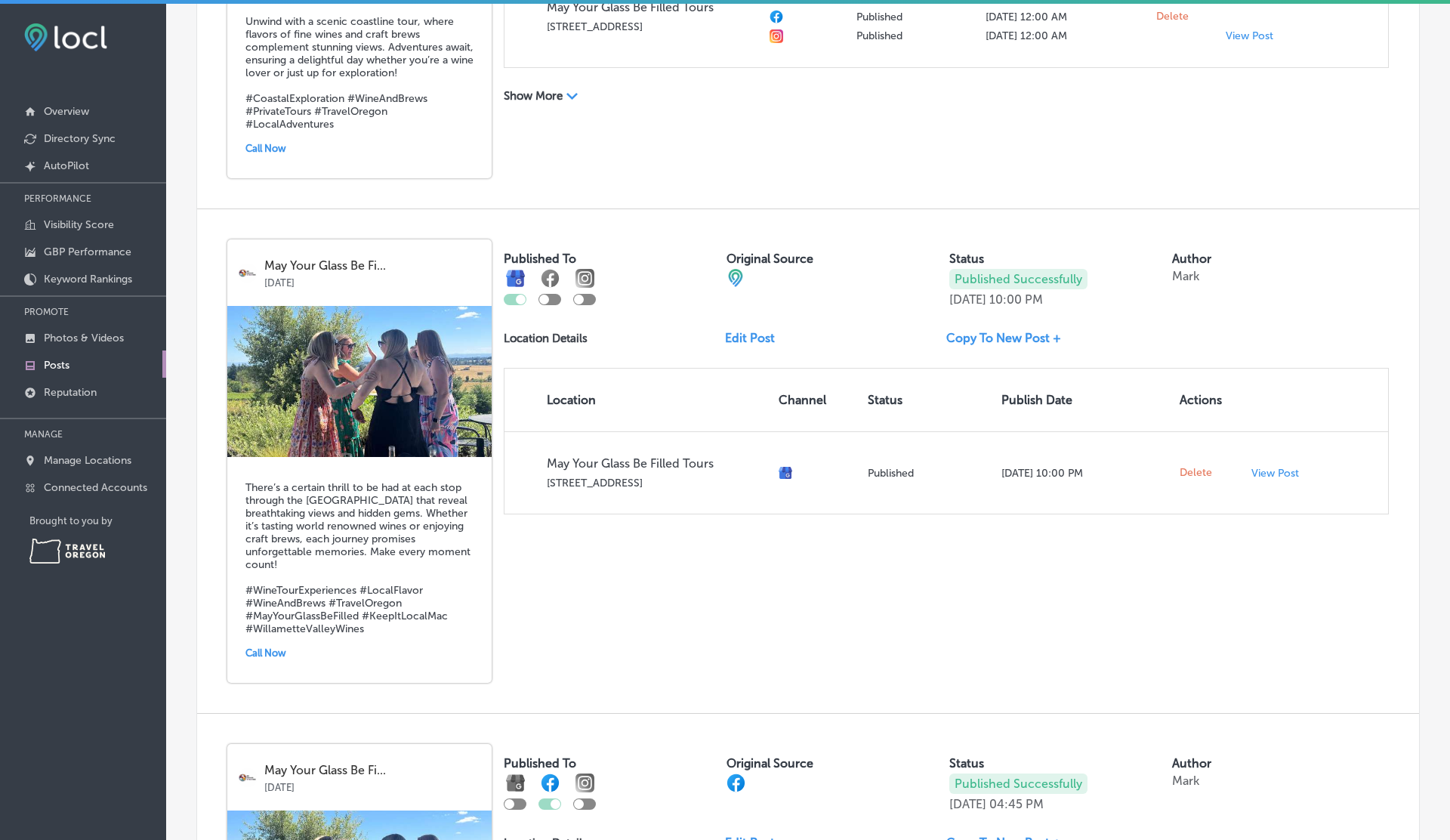
scroll to position [0, 0]
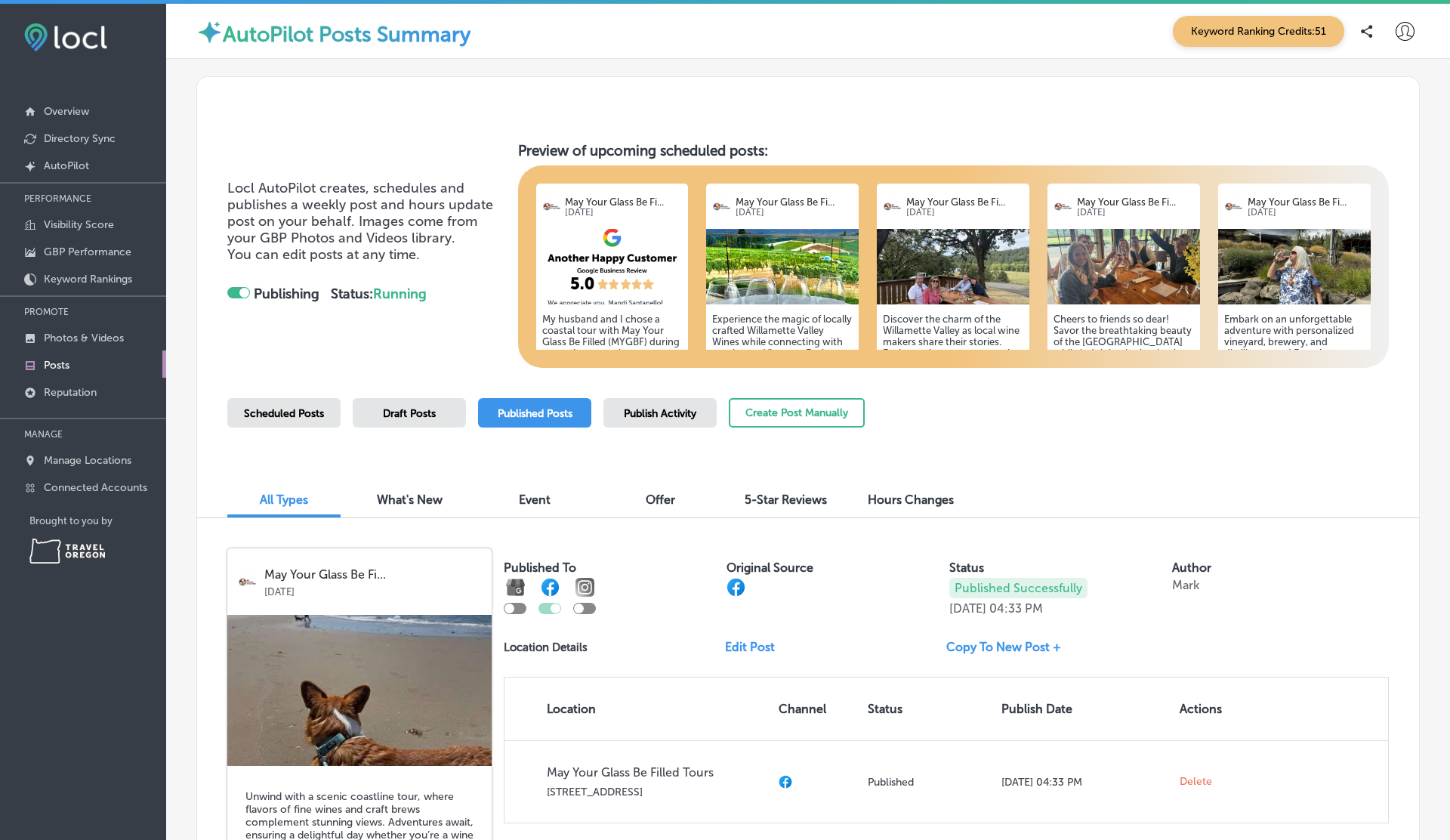
click at [1407, 26] on icon at bounding box center [1405, 31] width 19 height 19
click at [1390, 170] on p "Log Out" at bounding box center [1372, 162] width 46 height 18
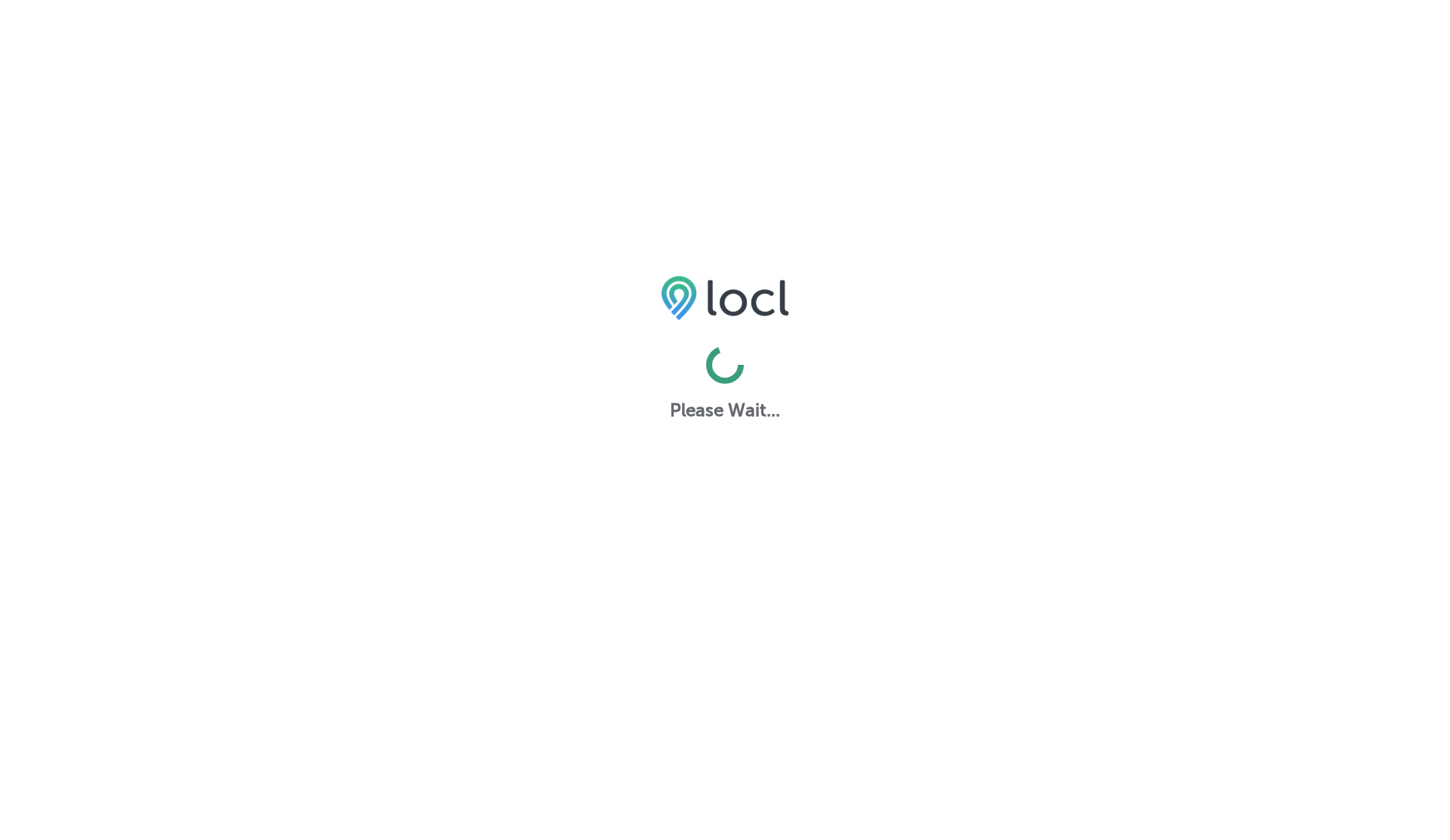
select select "US"
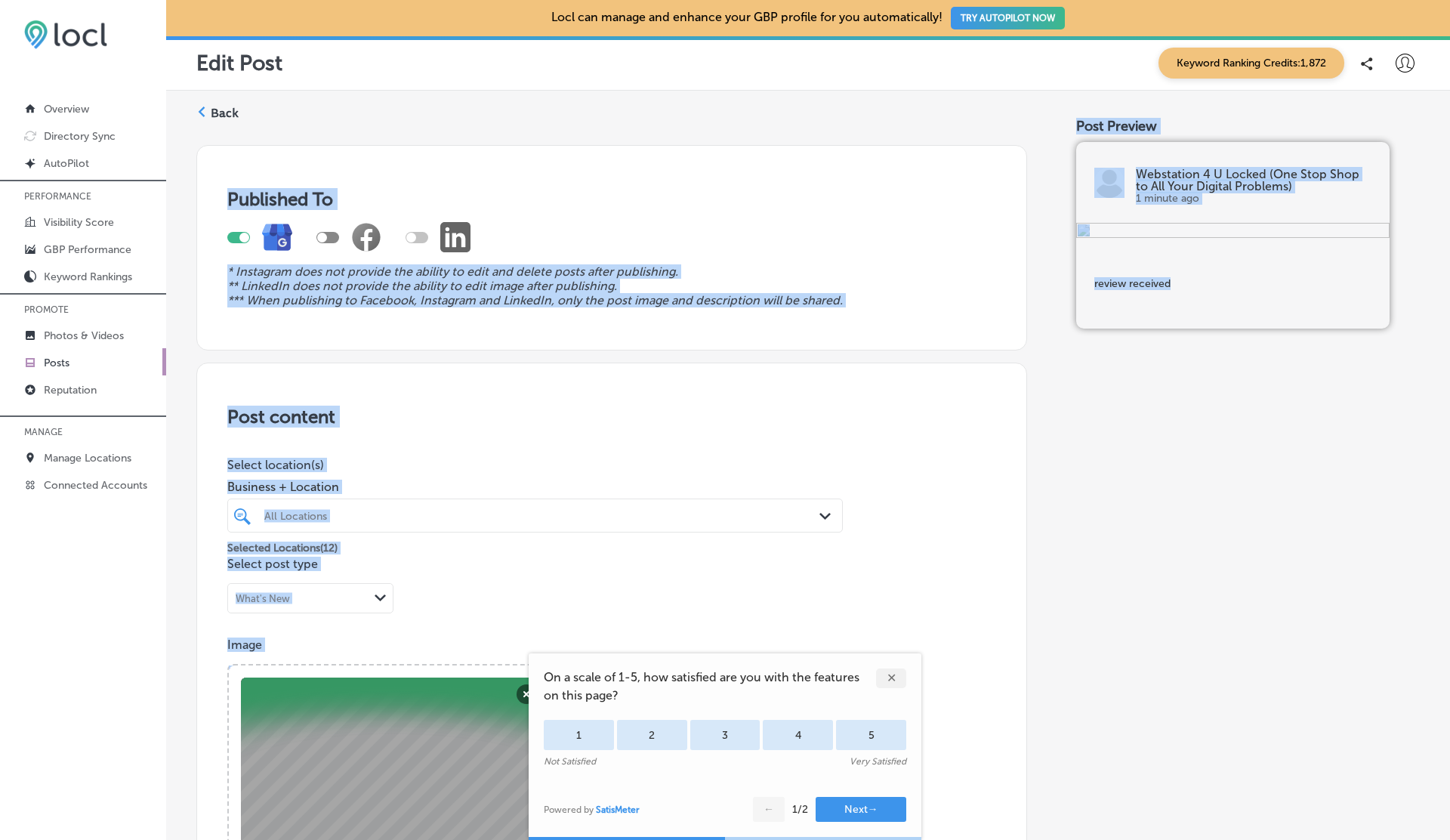
scroll to position [1142, 0]
